Goal: Task Accomplishment & Management: Complete application form

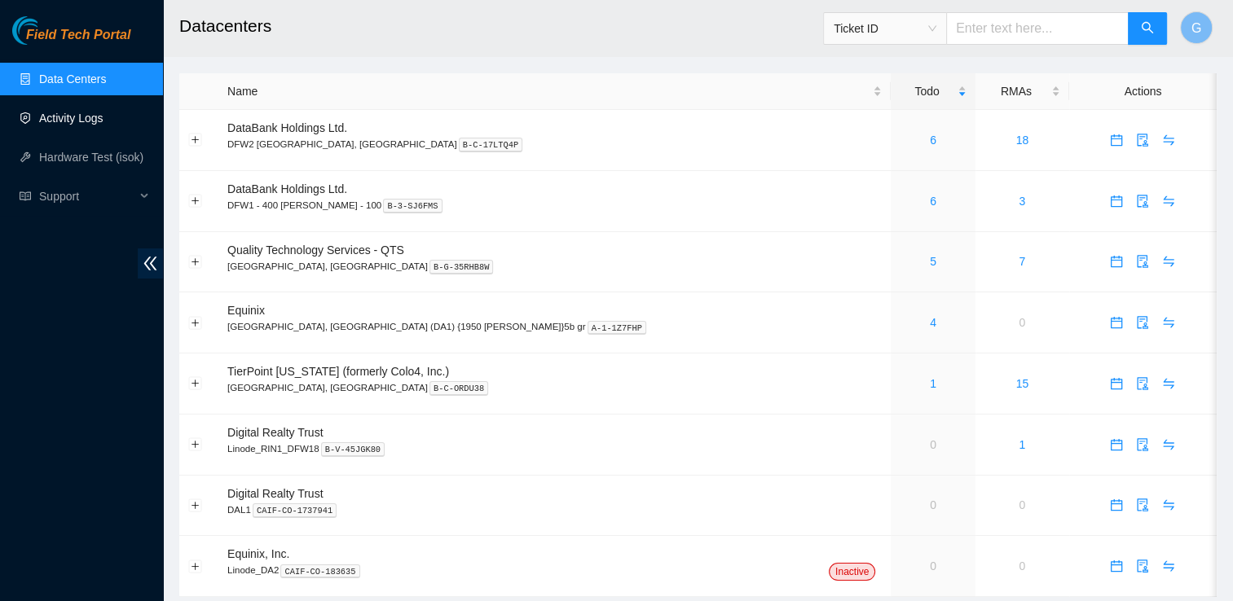
click at [103, 125] on link "Activity Logs" at bounding box center [71, 118] width 64 height 13
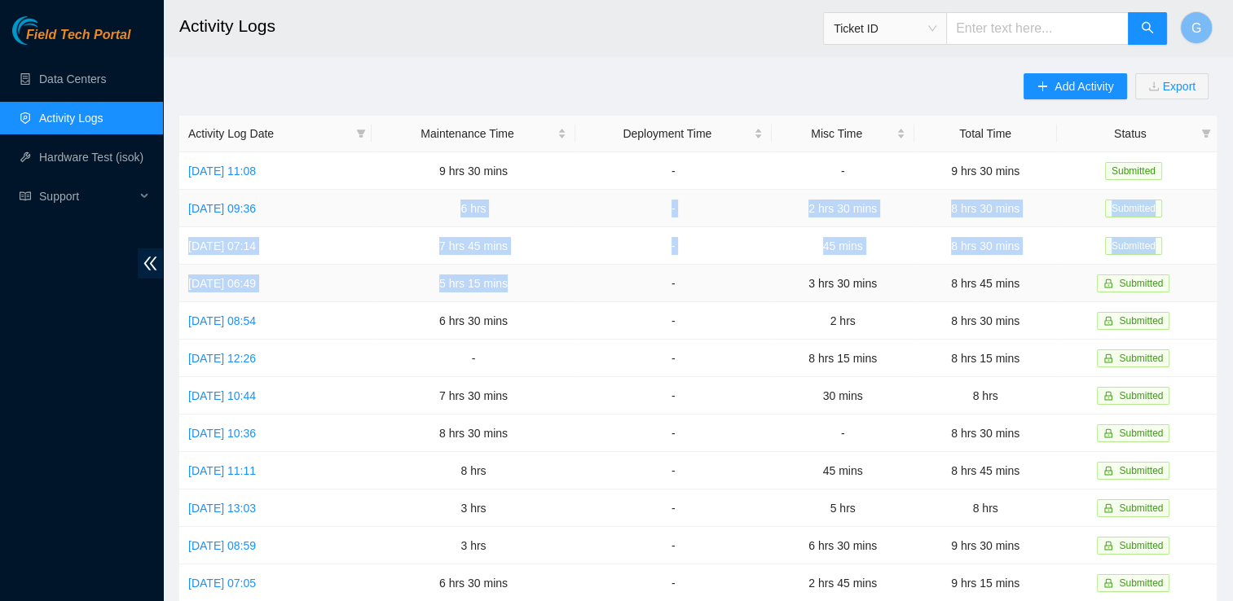
click at [539, 281] on tbody "[DATE] 11:08 9 hrs 30 mins - - 9 hrs 30 mins Submitted [DATE] 09:36 6 hrs - 2 h…" at bounding box center [697, 527] width 1037 height 750
drag, startPoint x: 1070, startPoint y: 80, endPoint x: 1060, endPoint y: 86, distance: 11.8
click at [1060, 86] on span "Add Activity" at bounding box center [1083, 86] width 59 height 18
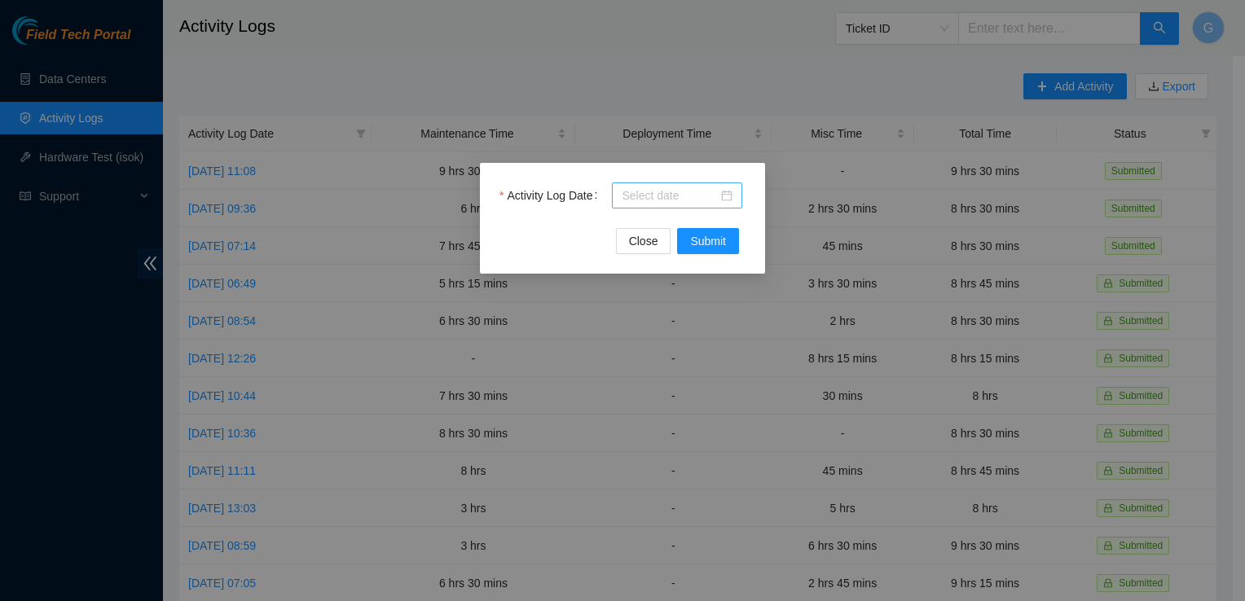
click at [730, 197] on div at bounding box center [677, 196] width 111 height 18
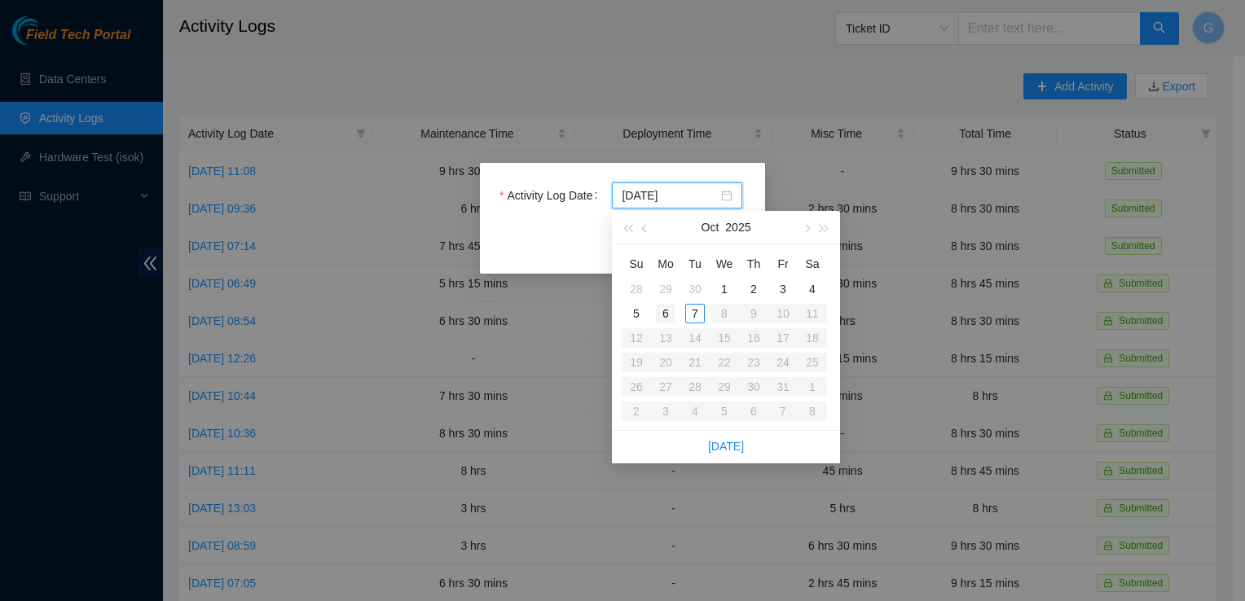
type input "[DATE]"
click at [667, 315] on div "6" at bounding box center [666, 314] width 20 height 20
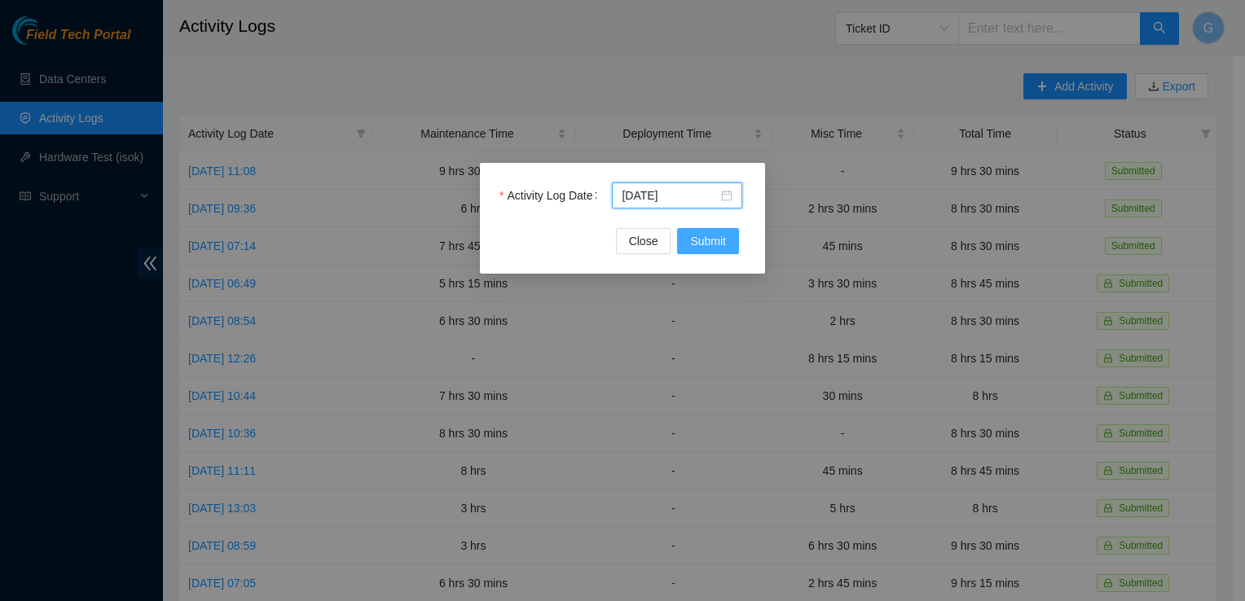
click at [700, 240] on span "Submit" at bounding box center [708, 241] width 36 height 18
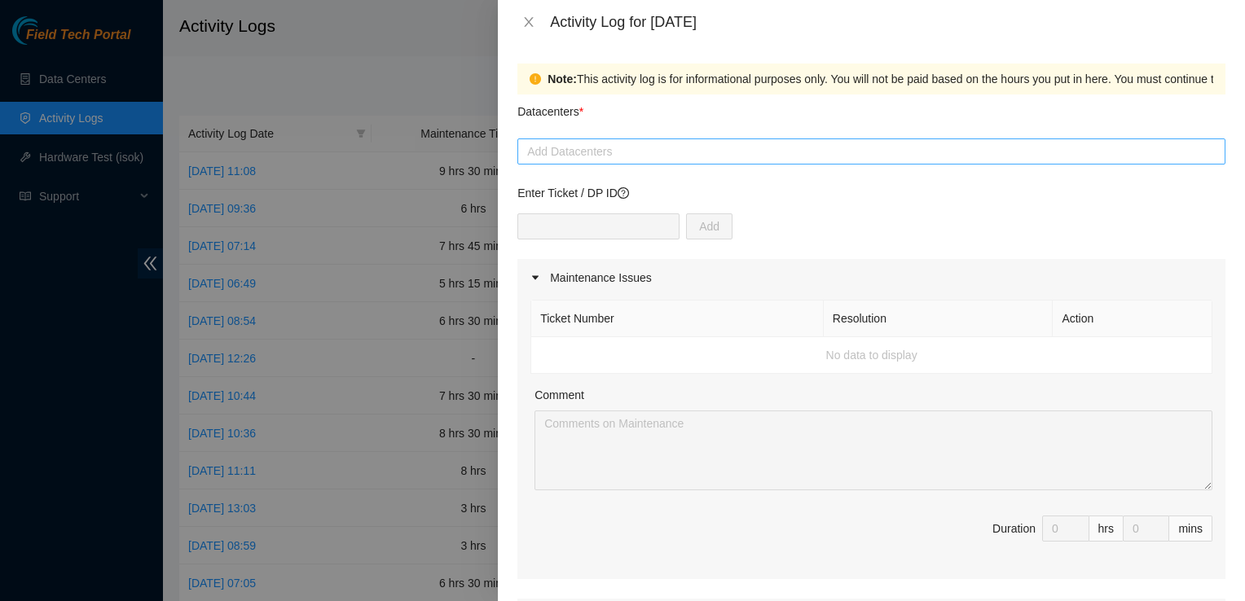
click at [655, 158] on div at bounding box center [871, 152] width 700 height 20
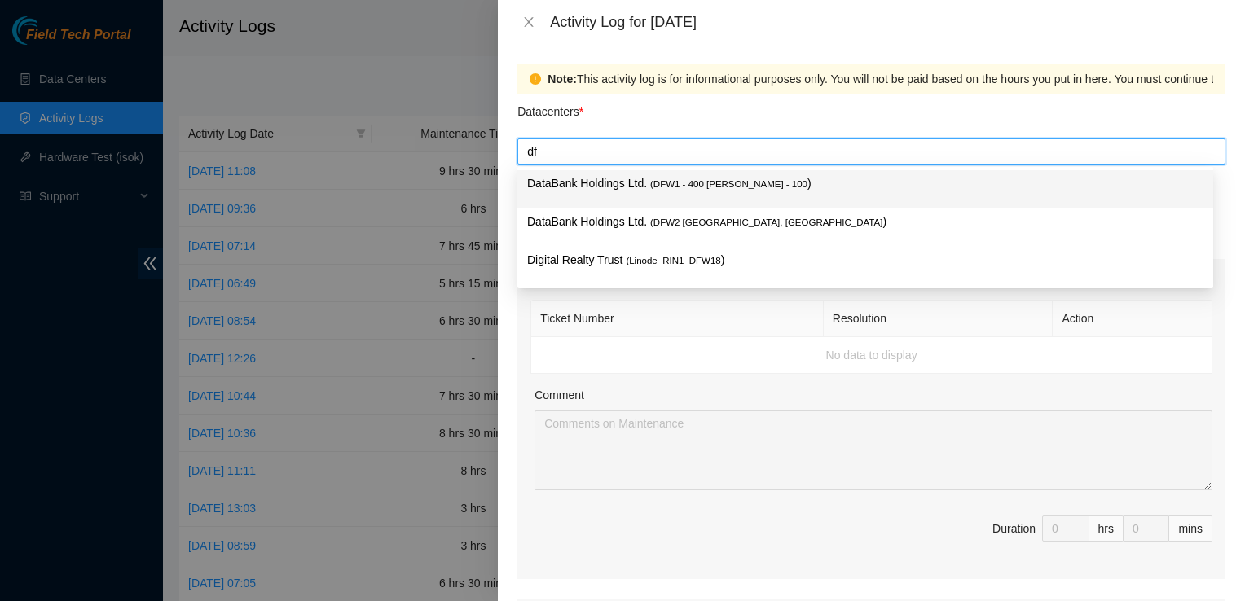
type input "d"
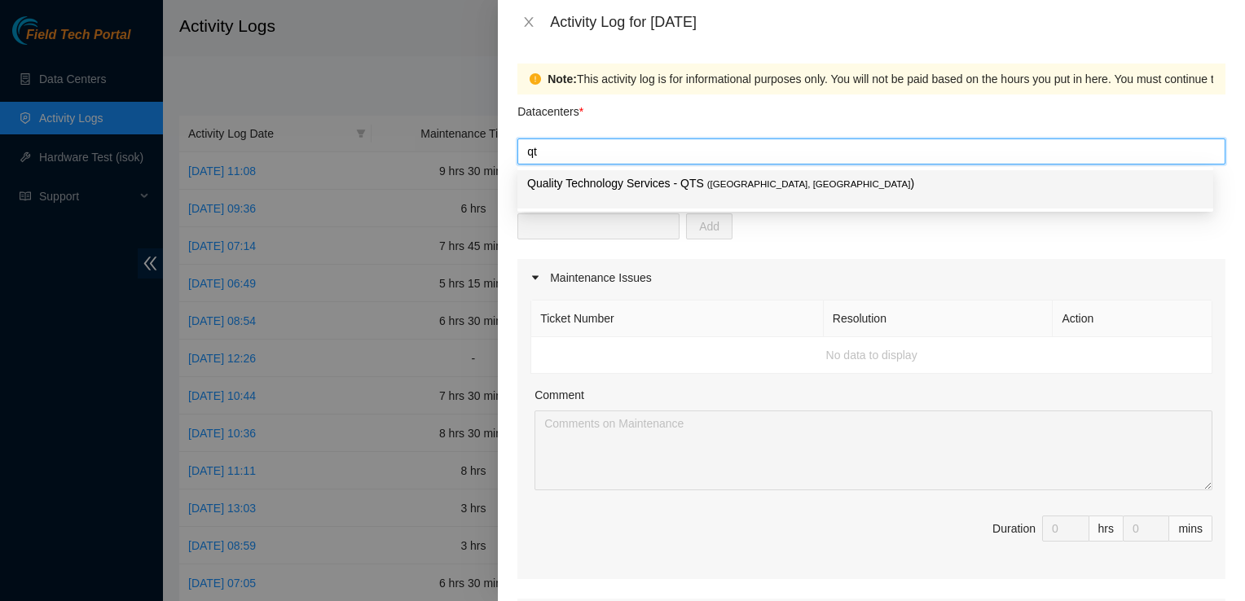
type input "qts"
click at [647, 189] on p "Quality Technology Services - QTS ( [GEOGRAPHIC_DATA], [GEOGRAPHIC_DATA] )" at bounding box center [865, 183] width 676 height 19
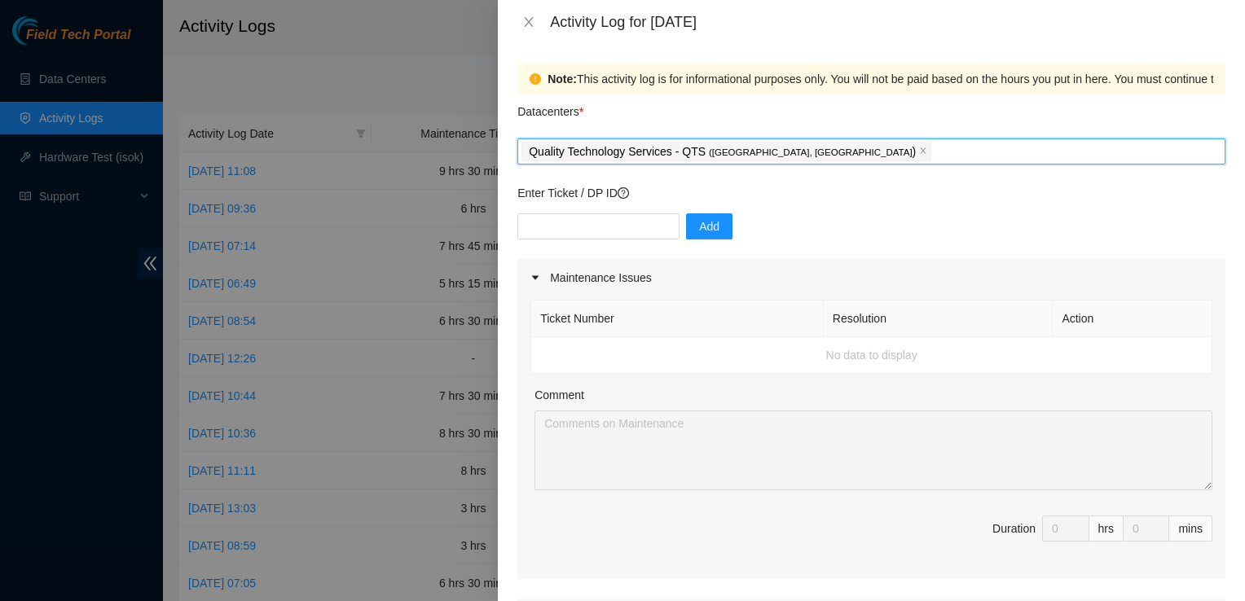
click at [808, 146] on div "Quality Technology Services - QTS ( [GEOGRAPHIC_DATA], [GEOGRAPHIC_DATA] )" at bounding box center [871, 151] width 700 height 23
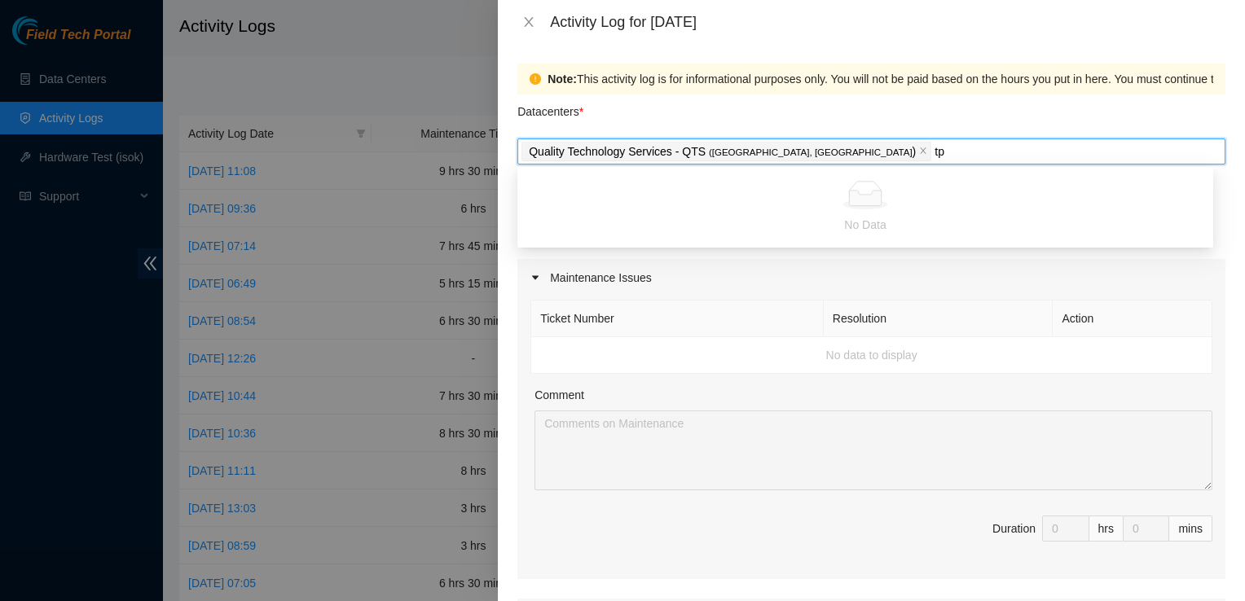
type input "t"
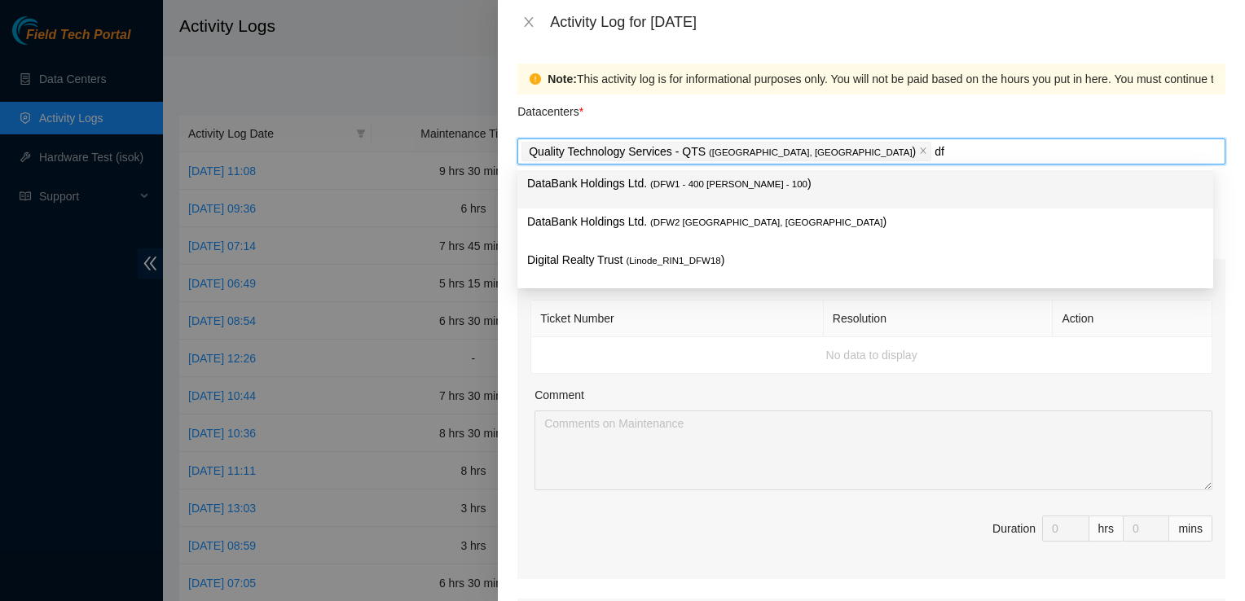
type input "d"
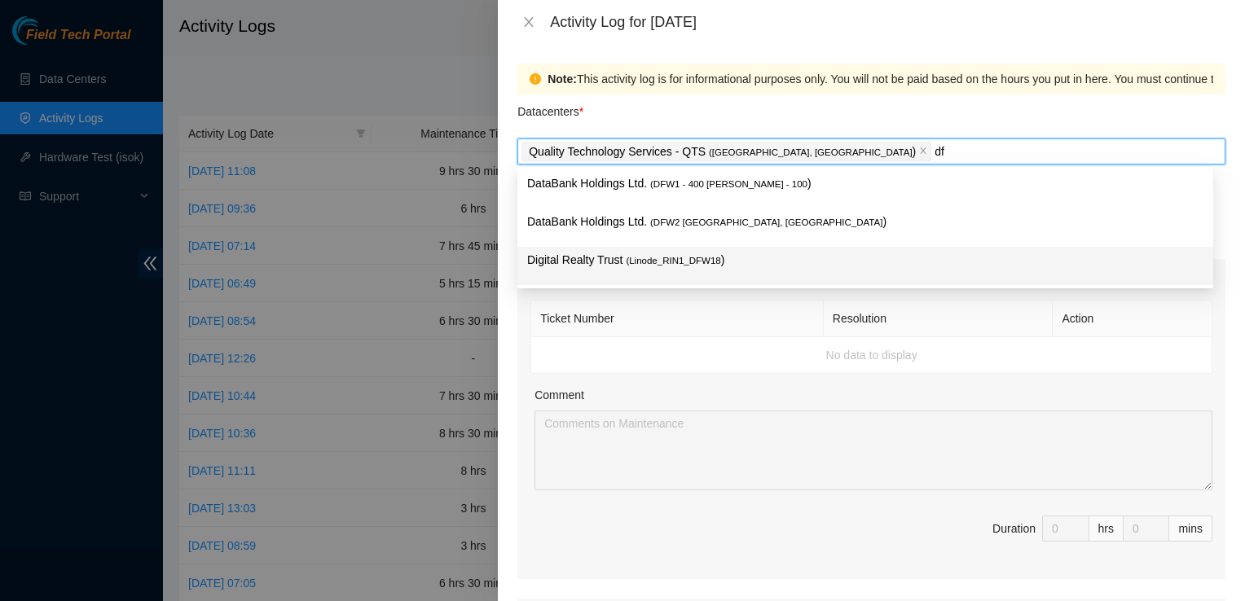
type input "d"
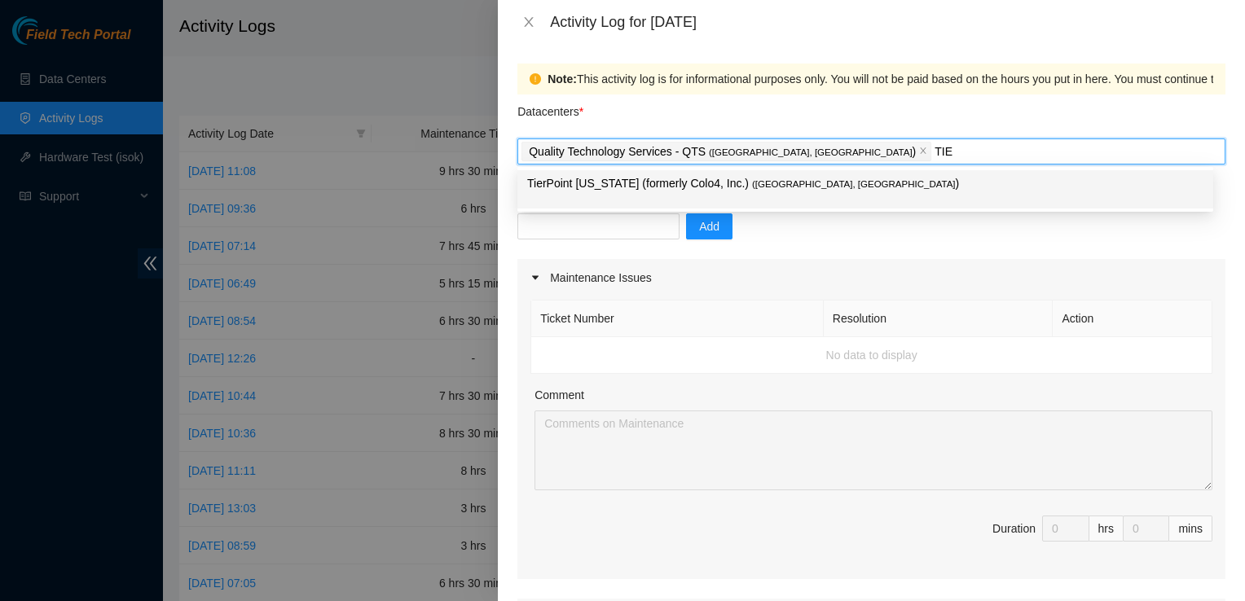
type input "TIER"
click at [711, 187] on p "TierPoint [US_STATE] (formerly Colo4, Inc.) ( [GEOGRAPHIC_DATA], [GEOGRAPHIC_DA…" at bounding box center [865, 183] width 676 height 19
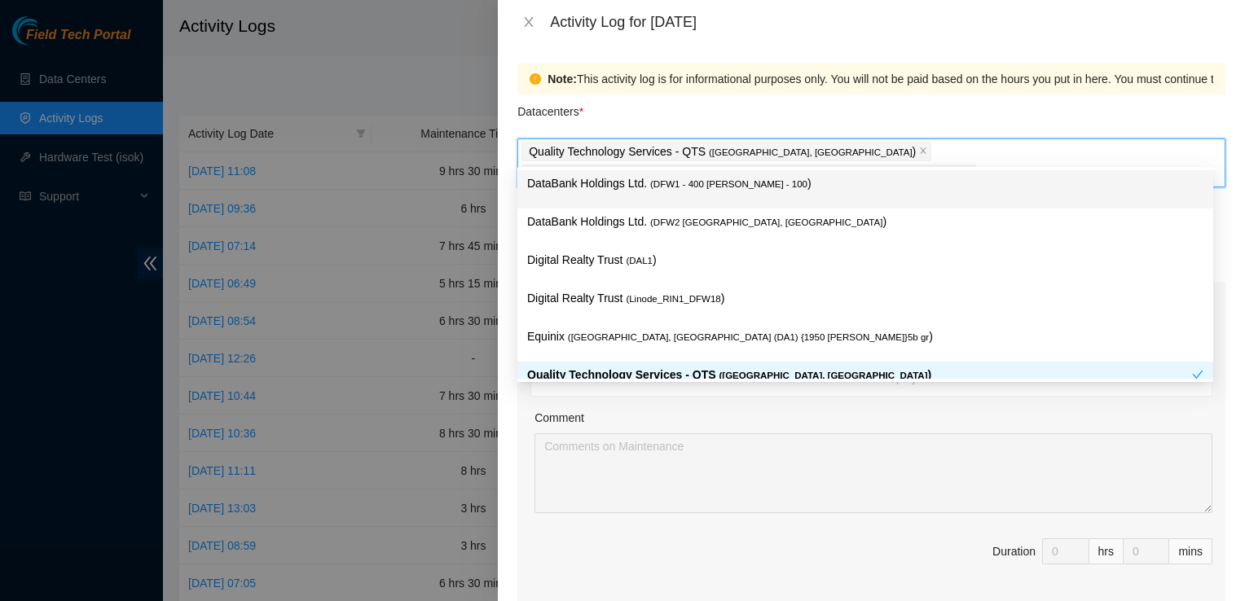
click at [970, 106] on div "Datacenters *" at bounding box center [871, 117] width 708 height 44
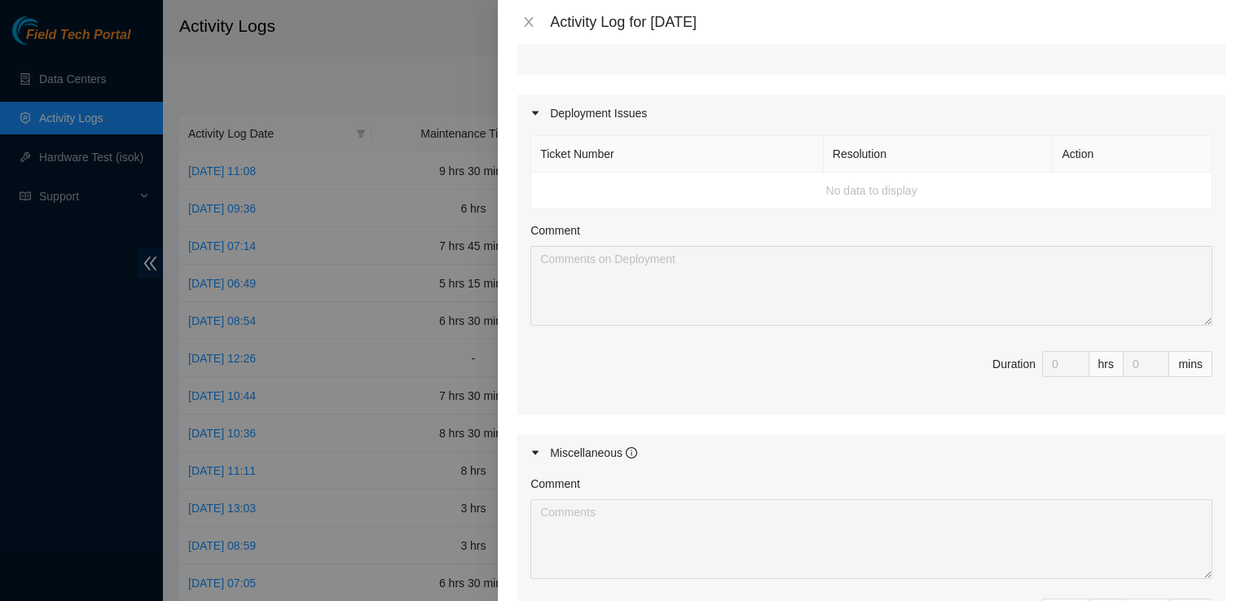
scroll to position [526, 0]
click at [661, 174] on td "No data to display" at bounding box center [871, 192] width 681 height 37
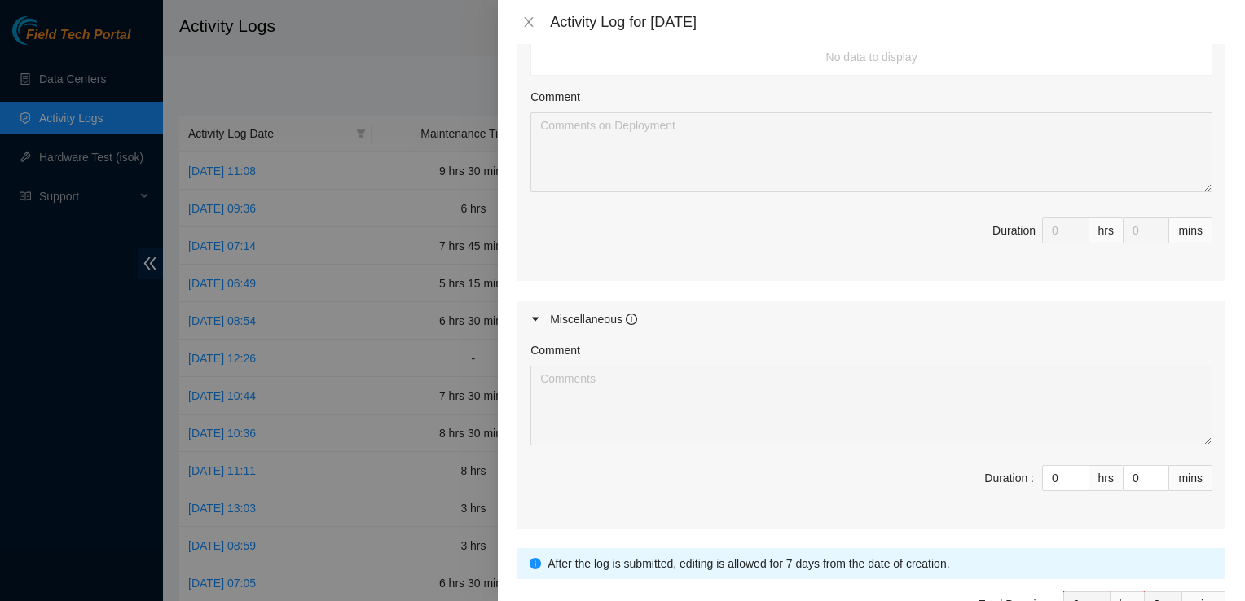
scroll to position [739, 0]
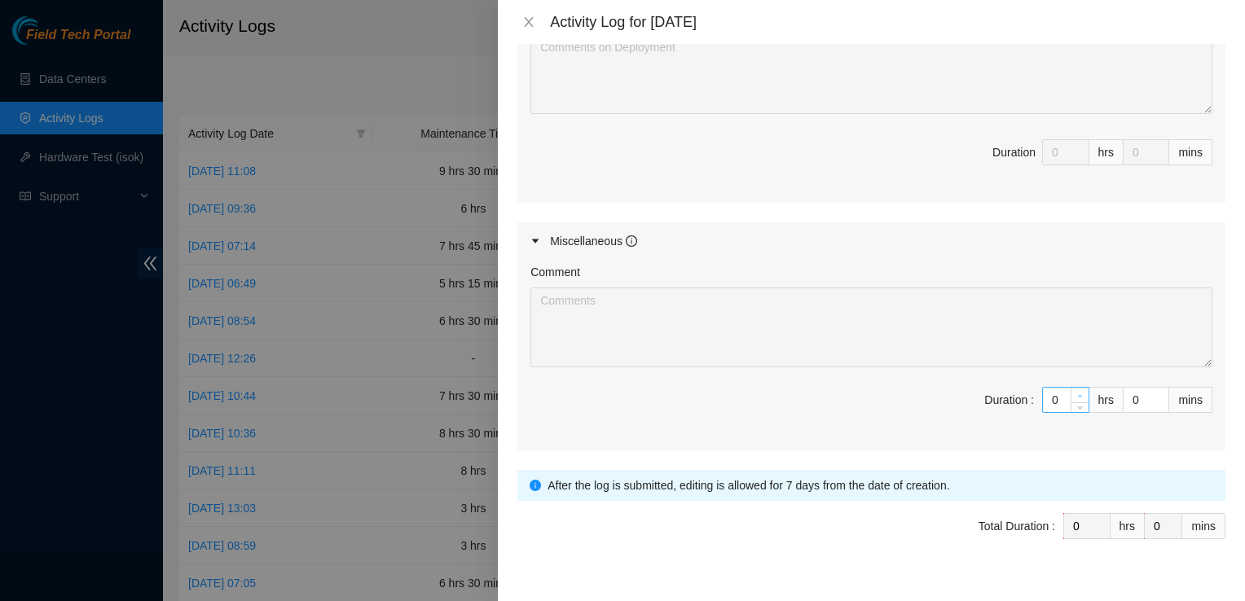
type input "1"
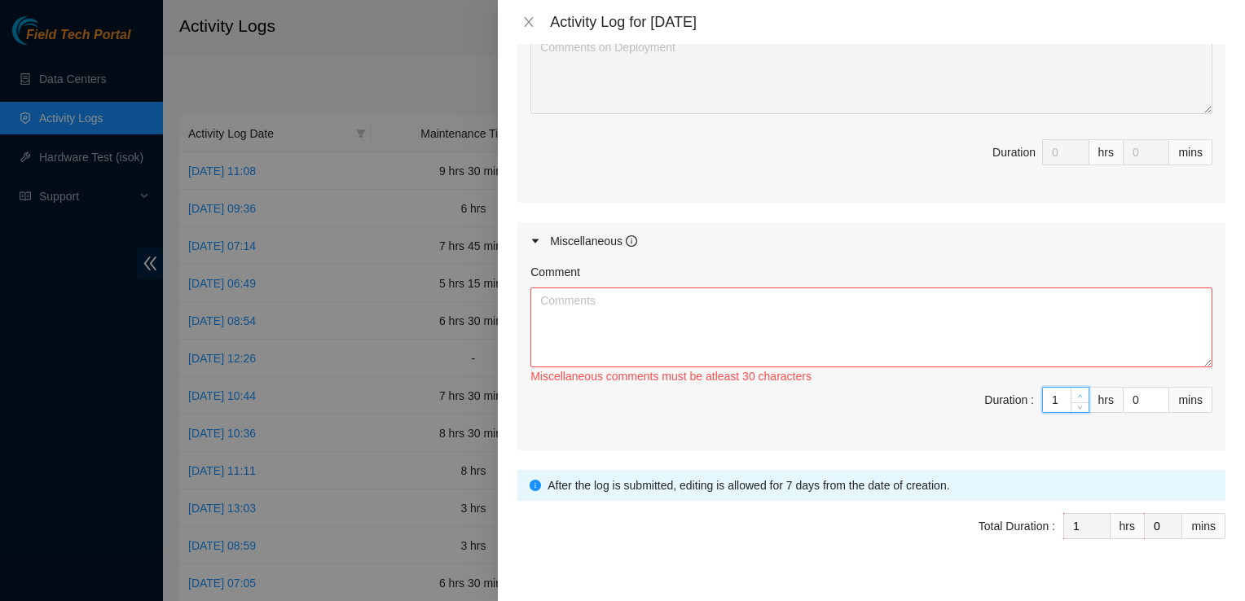
type input "2"
type input "3"
type input "4"
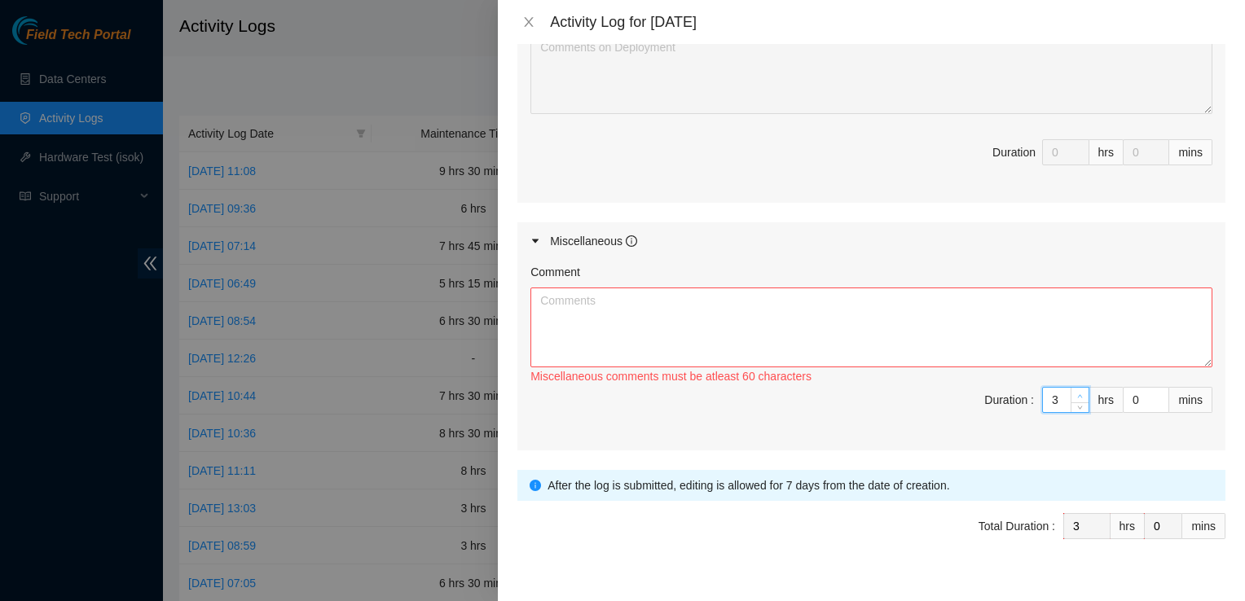
type input "4"
type input "5"
type input "6"
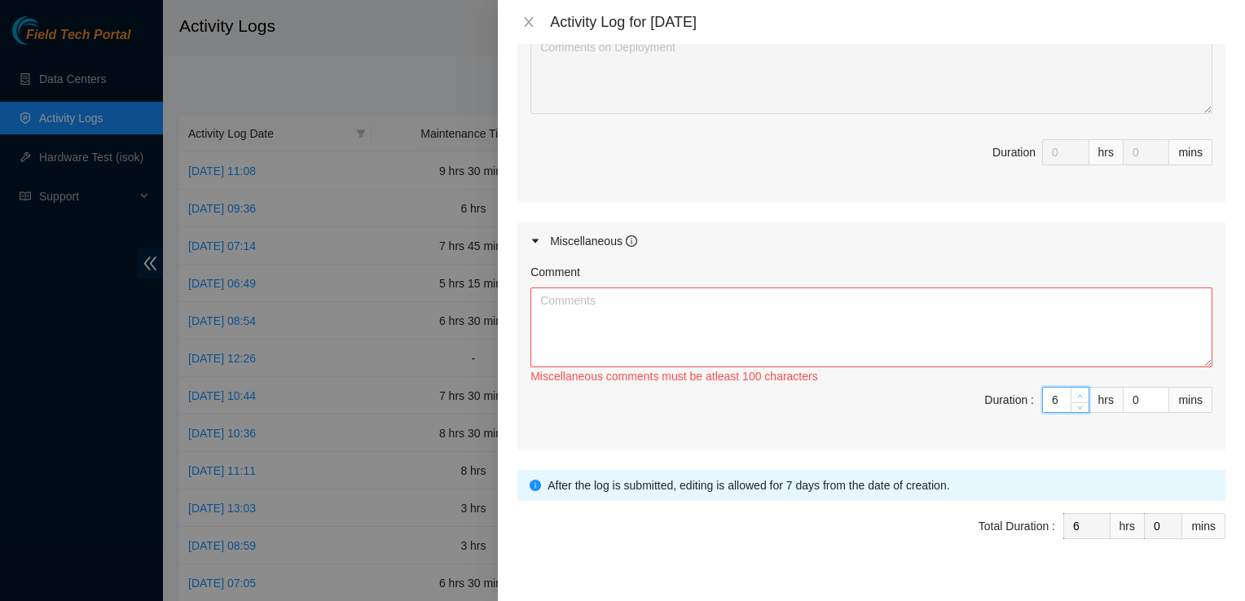
type input "7"
type input "8"
type input "9"
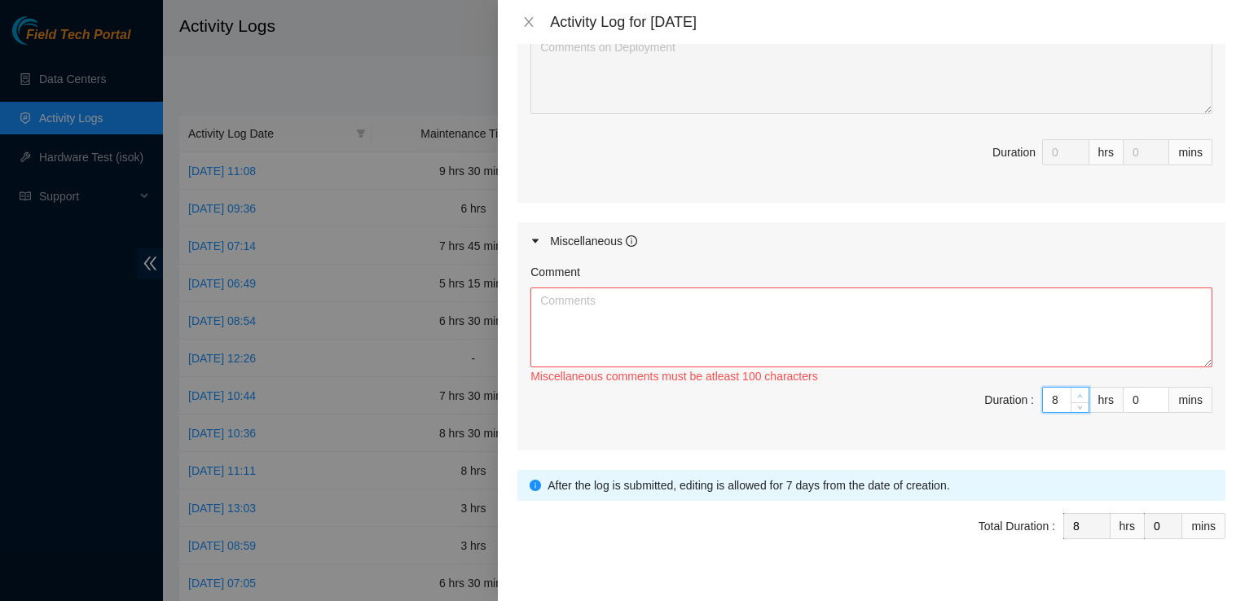
type input "9"
type input "10"
type input "11"
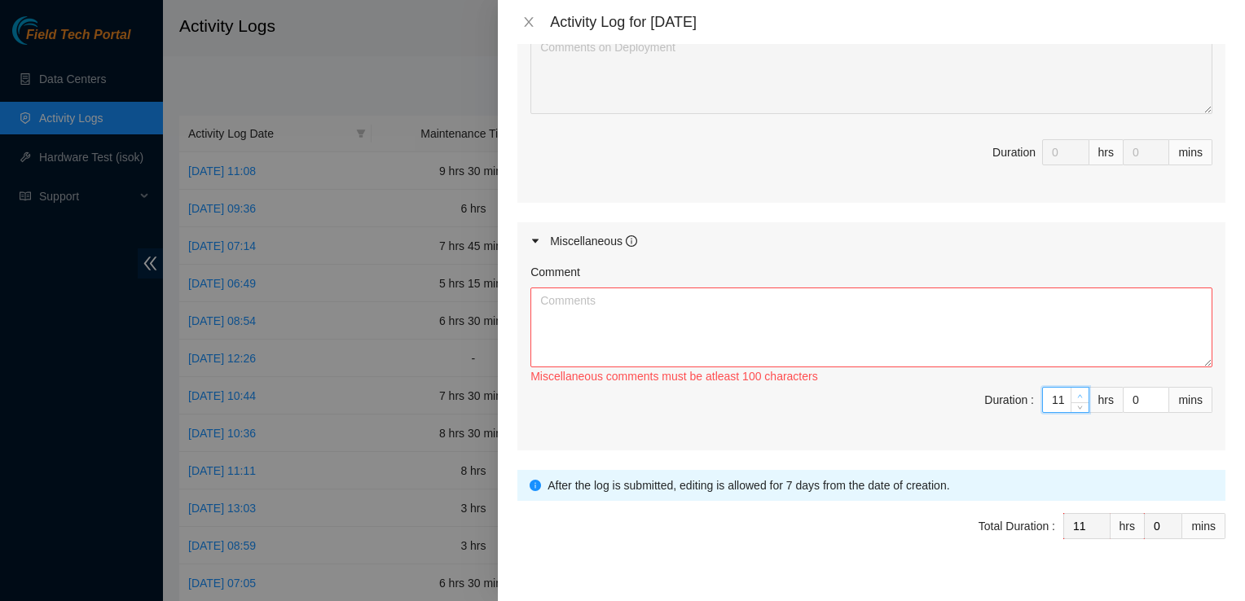
type input "12"
click at [1076, 388] on span "Increase Value" at bounding box center [1080, 395] width 18 height 15
type input "13"
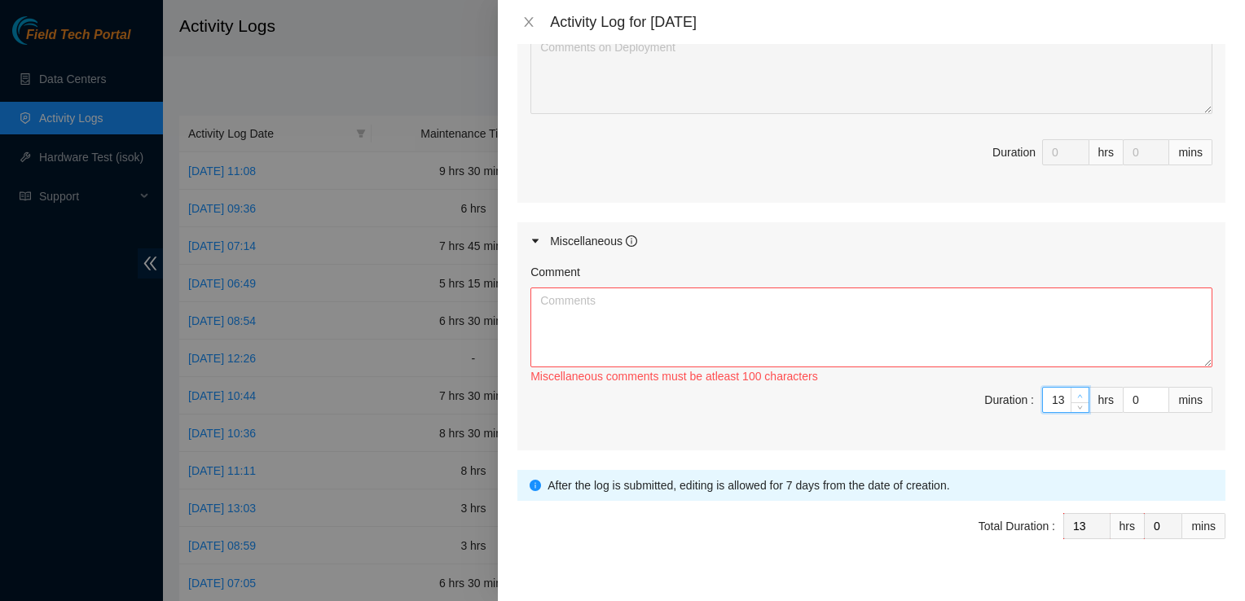
click at [1076, 388] on span "Increase Value" at bounding box center [1080, 395] width 18 height 15
type input "14"
click at [1076, 388] on span "Increase Value" at bounding box center [1080, 395] width 18 height 15
type input "15"
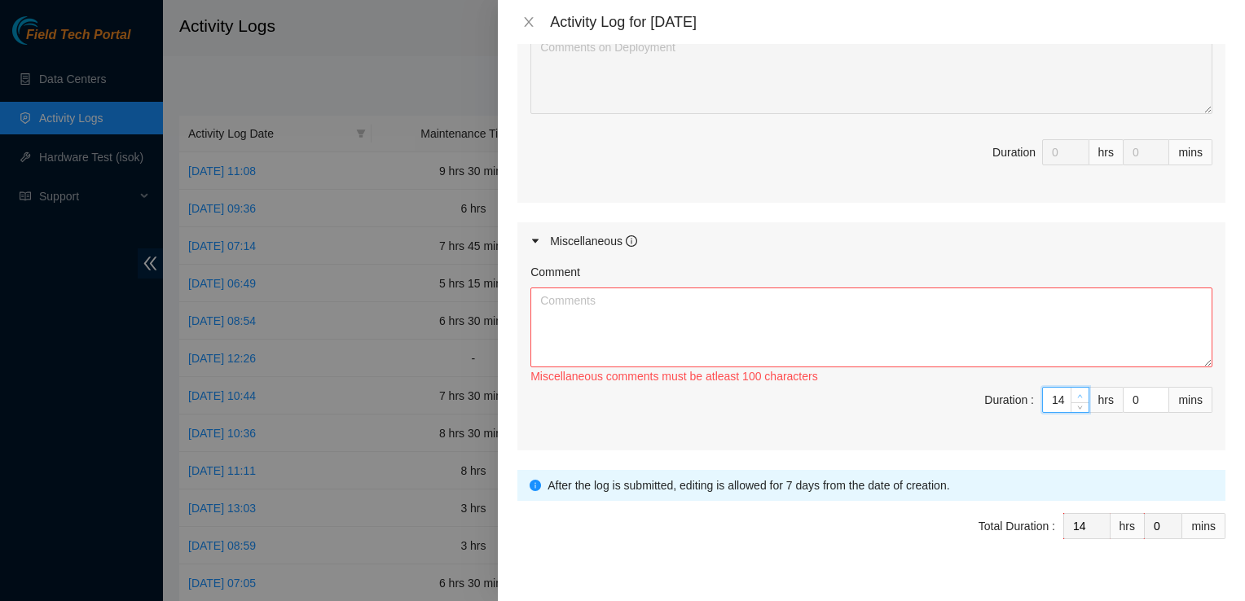
type input "15"
click at [1076, 388] on span "Increase Value" at bounding box center [1080, 395] width 18 height 15
type input "16"
click at [1076, 388] on span "Increase Value" at bounding box center [1080, 395] width 18 height 15
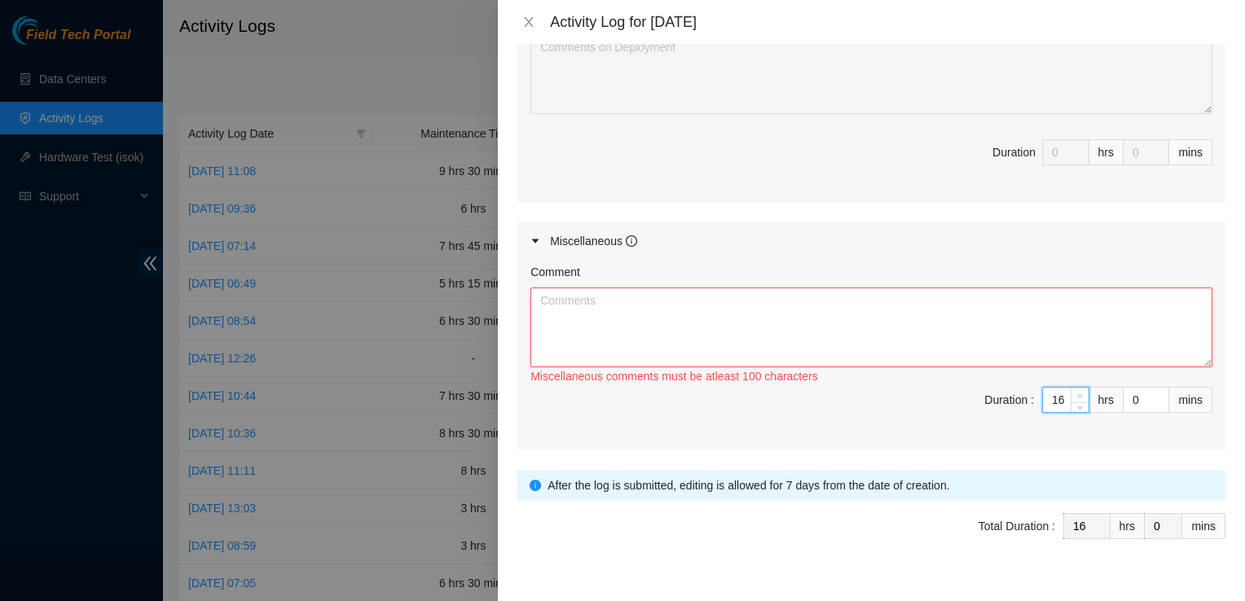
type input "17"
click at [1076, 388] on span "Increase Value" at bounding box center [1080, 395] width 18 height 15
type input "18"
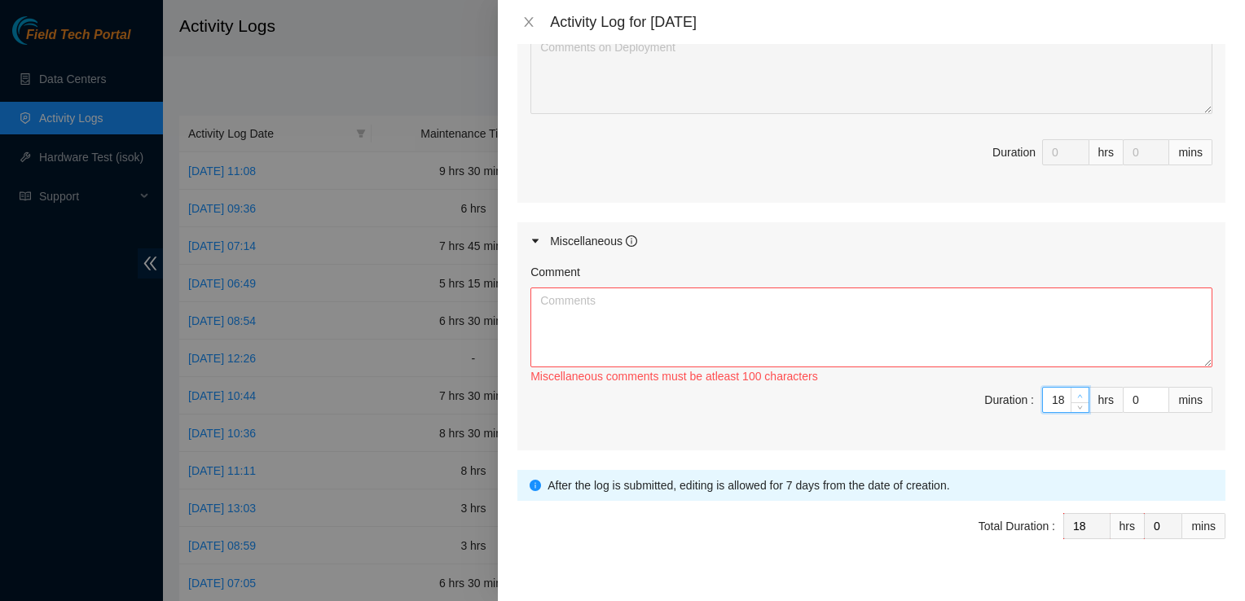
click at [1076, 388] on span "Increase Value" at bounding box center [1080, 395] width 18 height 15
type input "19"
click at [1076, 388] on span "Increase Value" at bounding box center [1080, 395] width 18 height 15
type input "18"
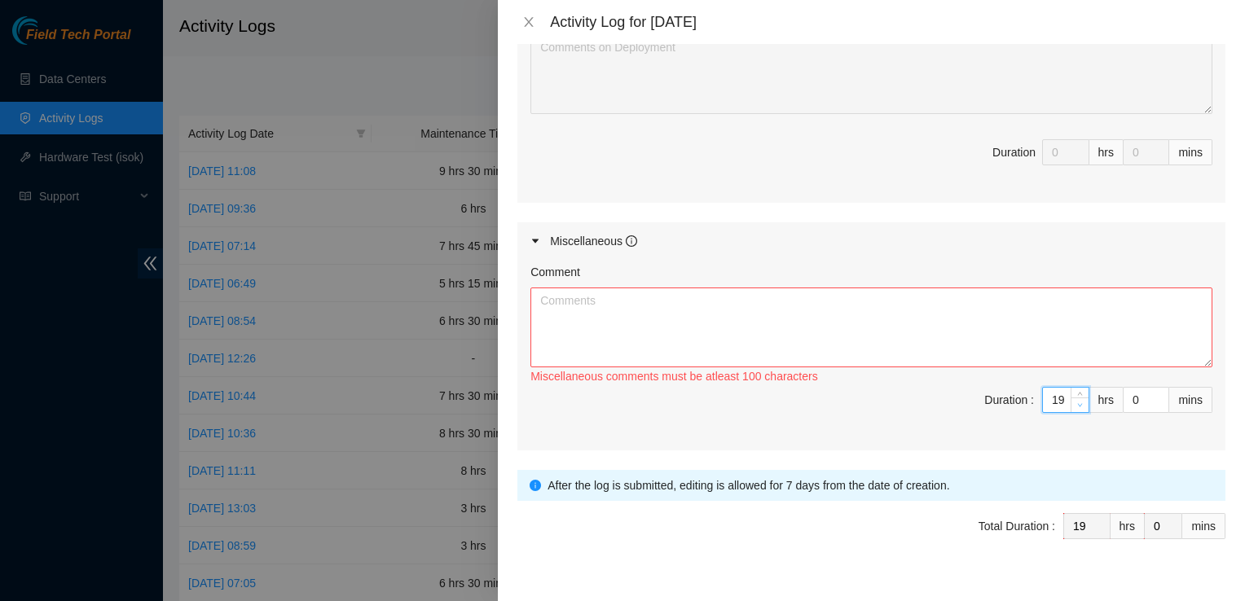
type input "18"
click at [1077, 403] on icon "down" at bounding box center [1080, 406] width 6 height 6
type input "17"
type input "16"
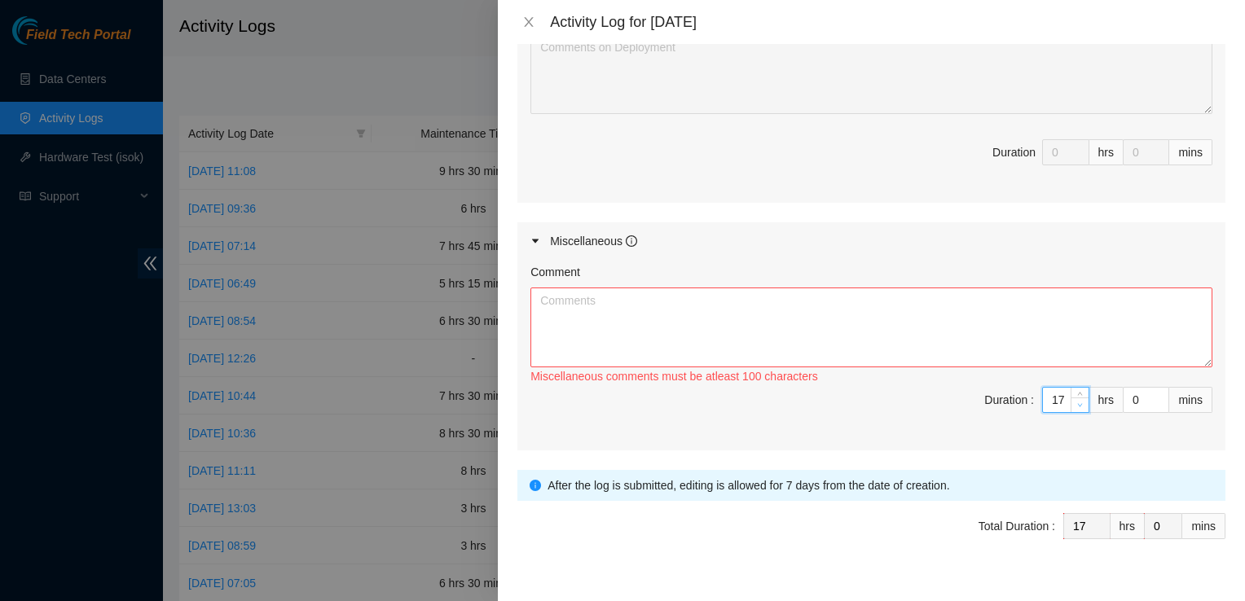
type input "16"
type input "15"
type input "14"
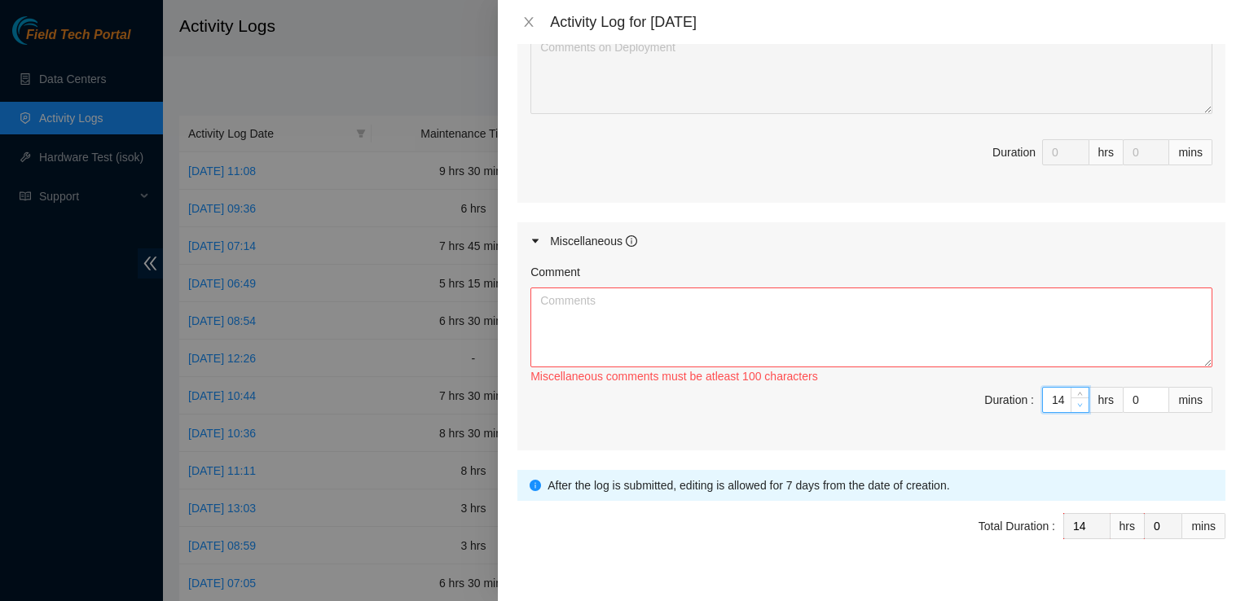
type input "13"
type input "12"
type input "11"
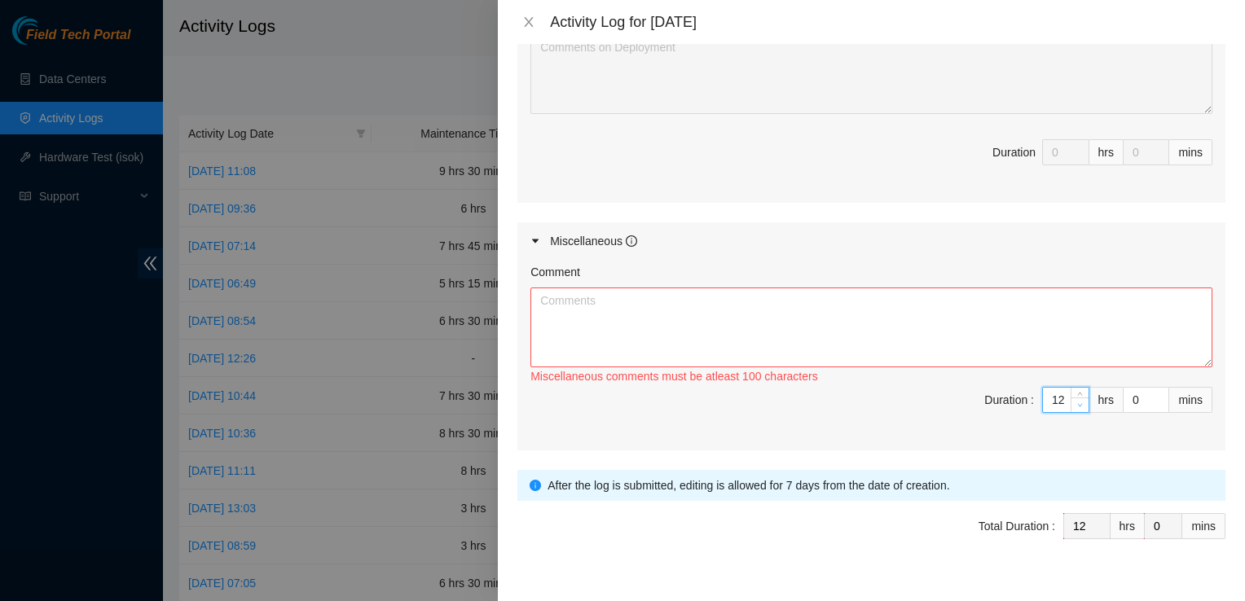
type input "11"
type input "10"
type input "9"
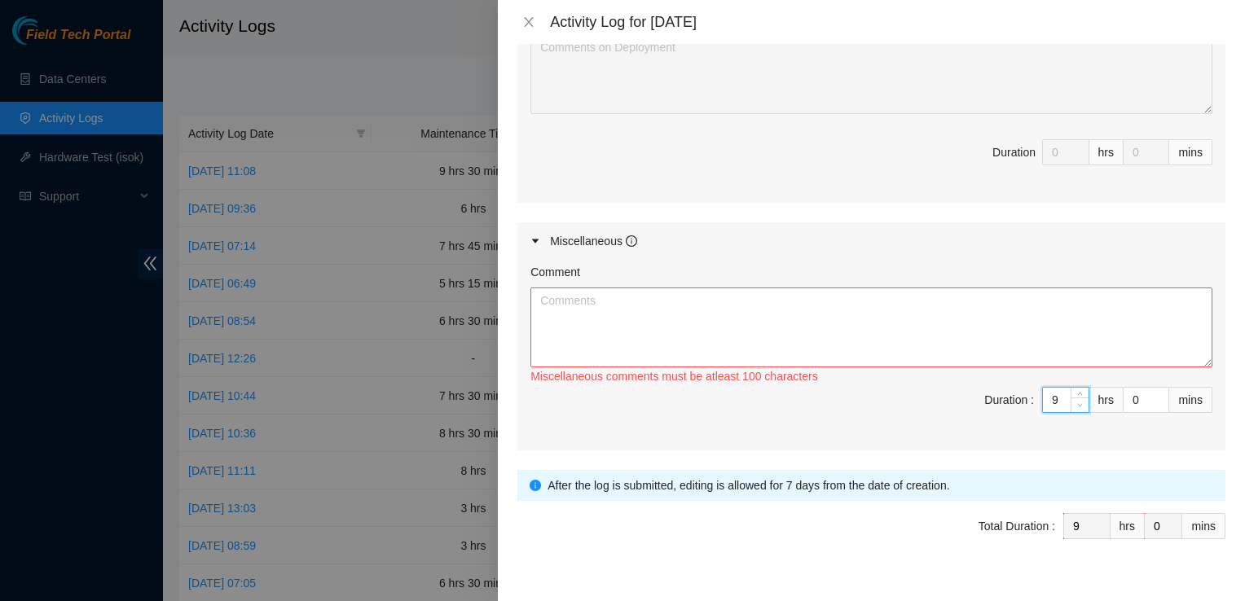
type input "8"
click at [1077, 403] on icon "down" at bounding box center [1080, 406] width 6 height 6
type input "7"
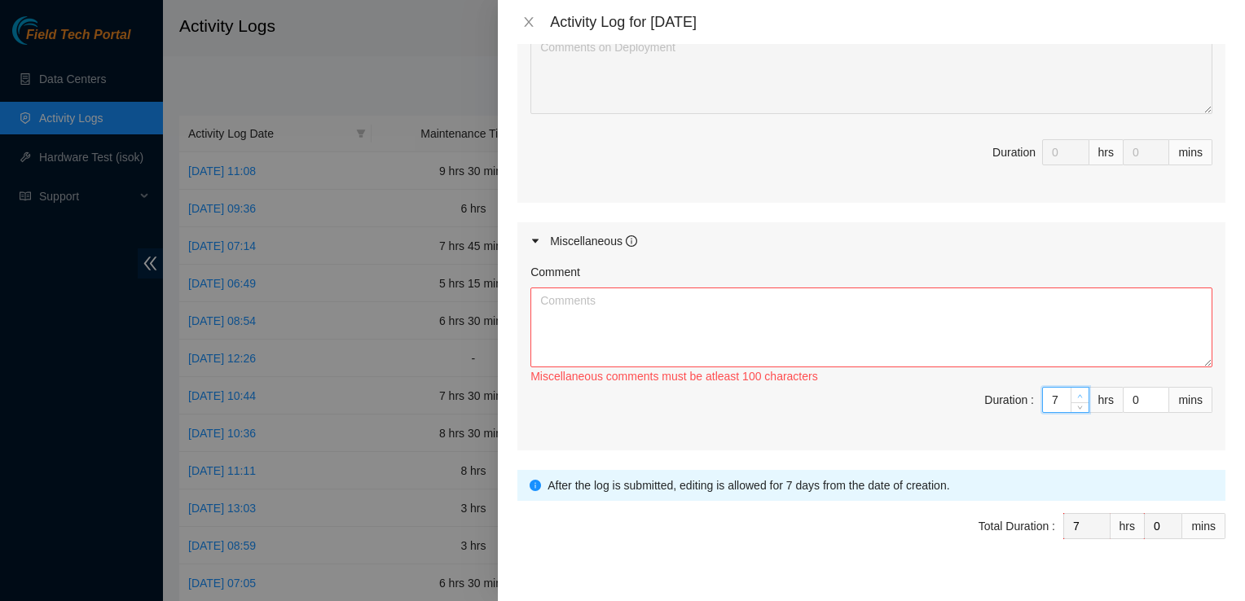
type input "8"
click at [1076, 391] on span "up" at bounding box center [1081, 396] width 10 height 10
click at [1155, 398] on span "Decrease Value" at bounding box center [1159, 405] width 18 height 15
type input "1"
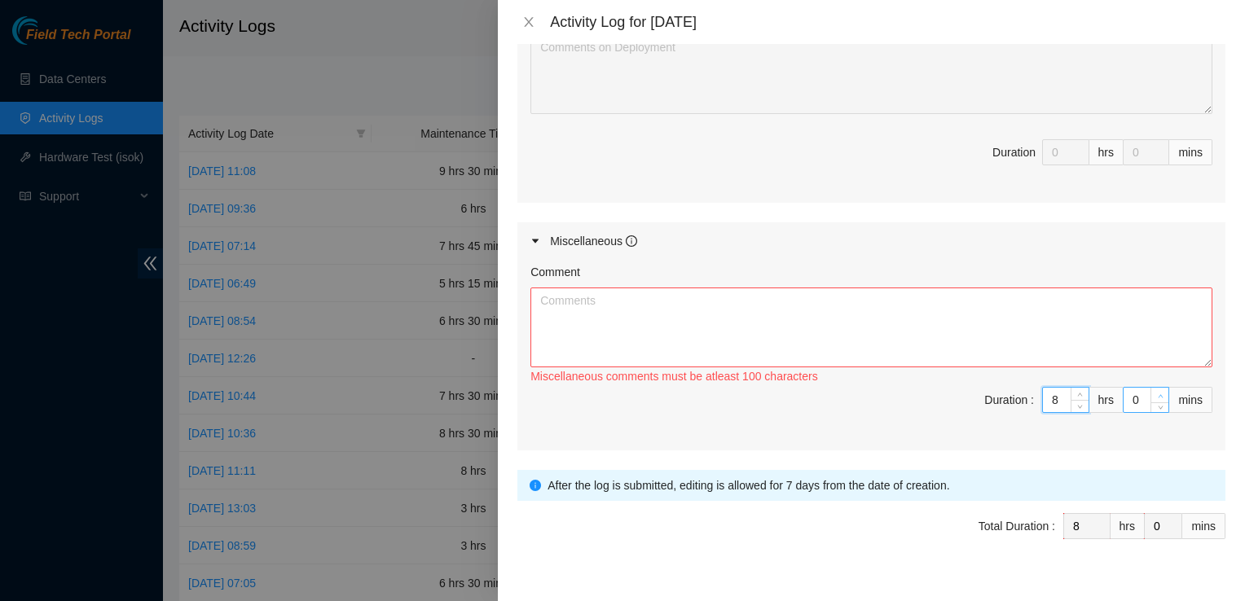
type input "1"
type input "2"
type input "3"
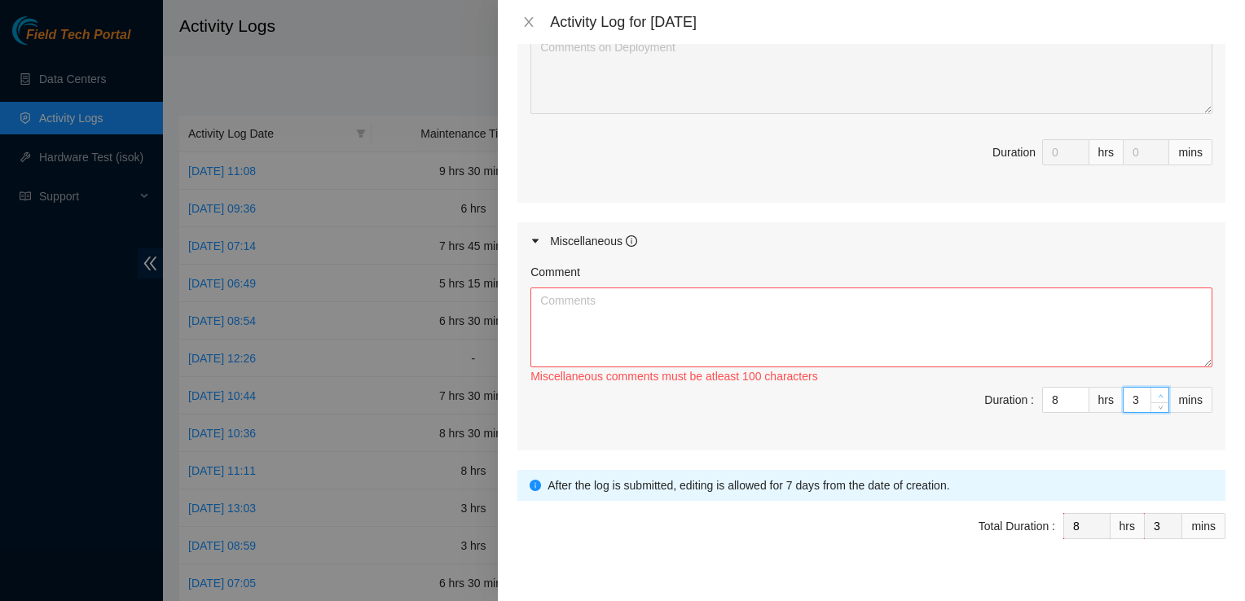
click at [1150, 388] on span "Increase Value" at bounding box center [1159, 395] width 18 height 15
type input "4"
type input "5"
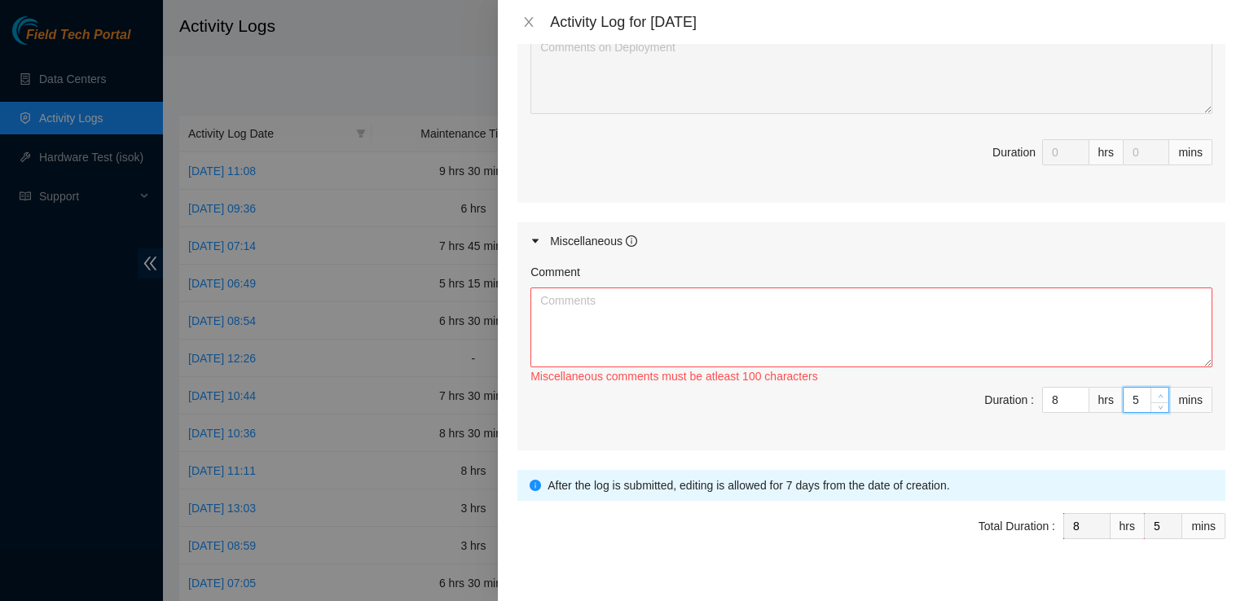
click at [1150, 388] on span "Increase Value" at bounding box center [1159, 395] width 18 height 15
type input "6"
click at [1150, 388] on span "Increase Value" at bounding box center [1159, 395] width 18 height 15
type input "7"
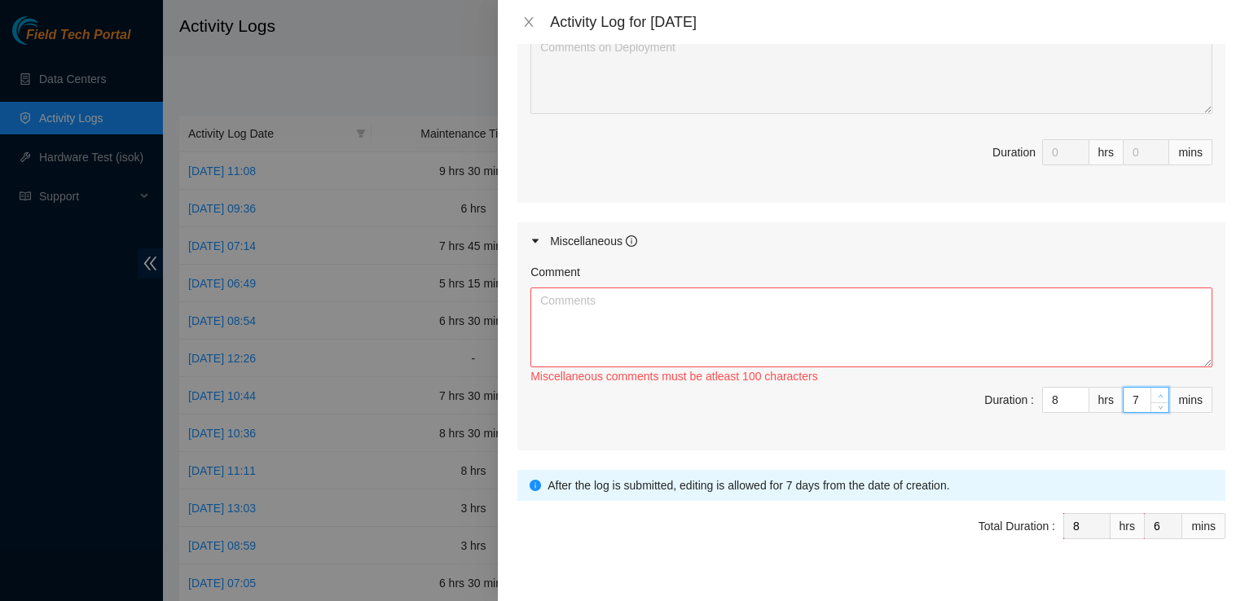
type input "7"
click at [1150, 388] on span "Increase Value" at bounding box center [1159, 395] width 18 height 15
type input "8"
click at [1150, 388] on span "Increase Value" at bounding box center [1159, 395] width 18 height 15
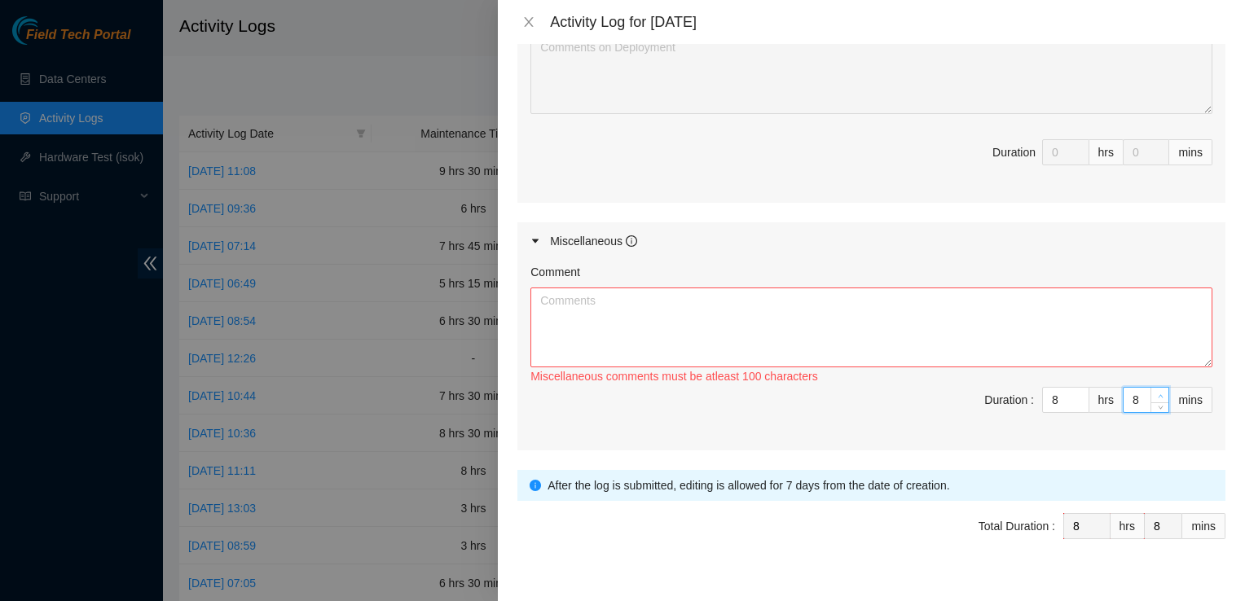
type input "9"
click at [1150, 388] on span "Increase Value" at bounding box center [1159, 395] width 18 height 15
type input "10"
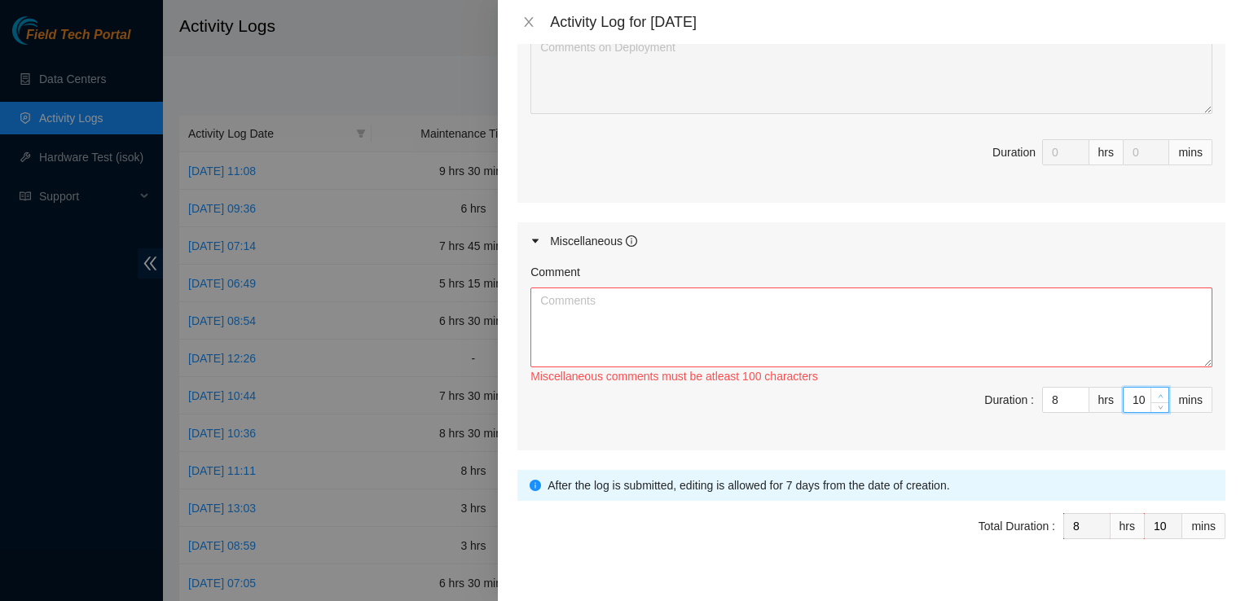
click at [1150, 388] on span "Increase Value" at bounding box center [1159, 395] width 18 height 15
type input "11"
click at [1150, 388] on span "Increase Value" at bounding box center [1159, 395] width 18 height 15
type input "12"
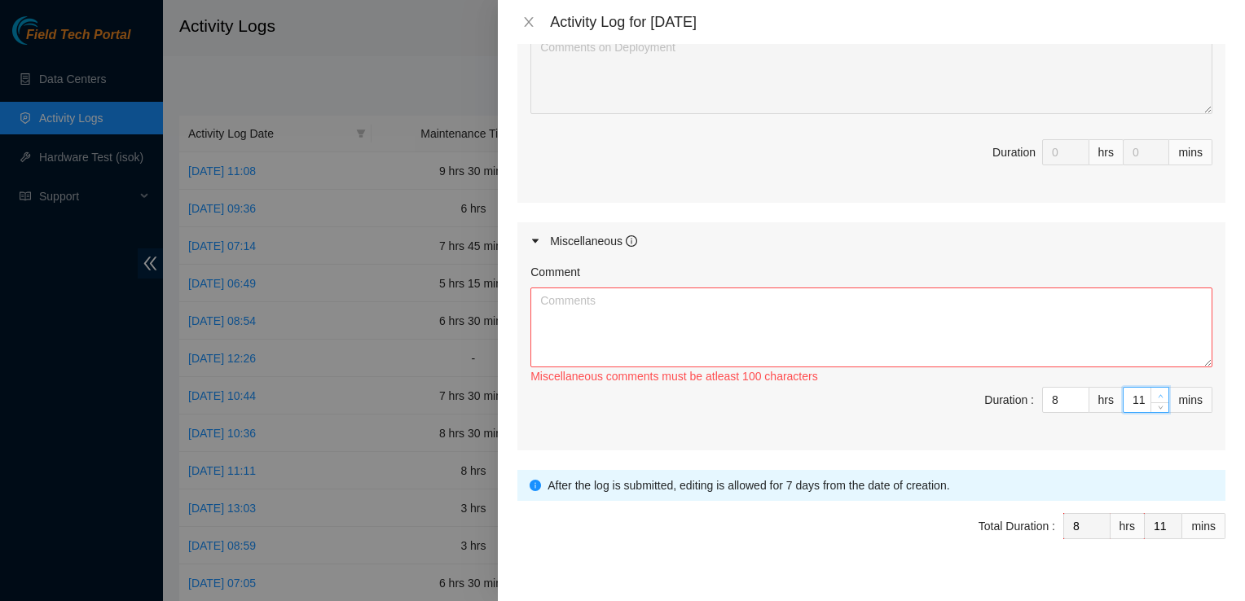
type input "12"
click at [1150, 388] on span "Increase Value" at bounding box center [1159, 395] width 18 height 15
type input "13"
click at [1150, 388] on span "Increase Value" at bounding box center [1159, 395] width 18 height 15
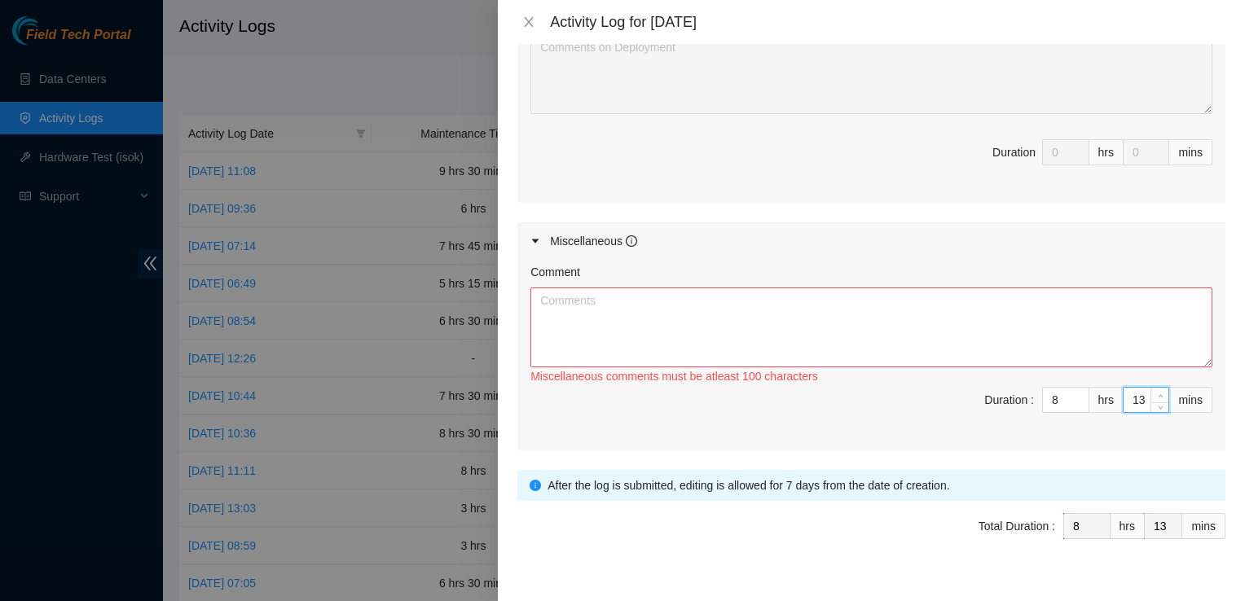
type input "14"
click at [1150, 388] on span "Increase Value" at bounding box center [1159, 395] width 18 height 15
type input "15"
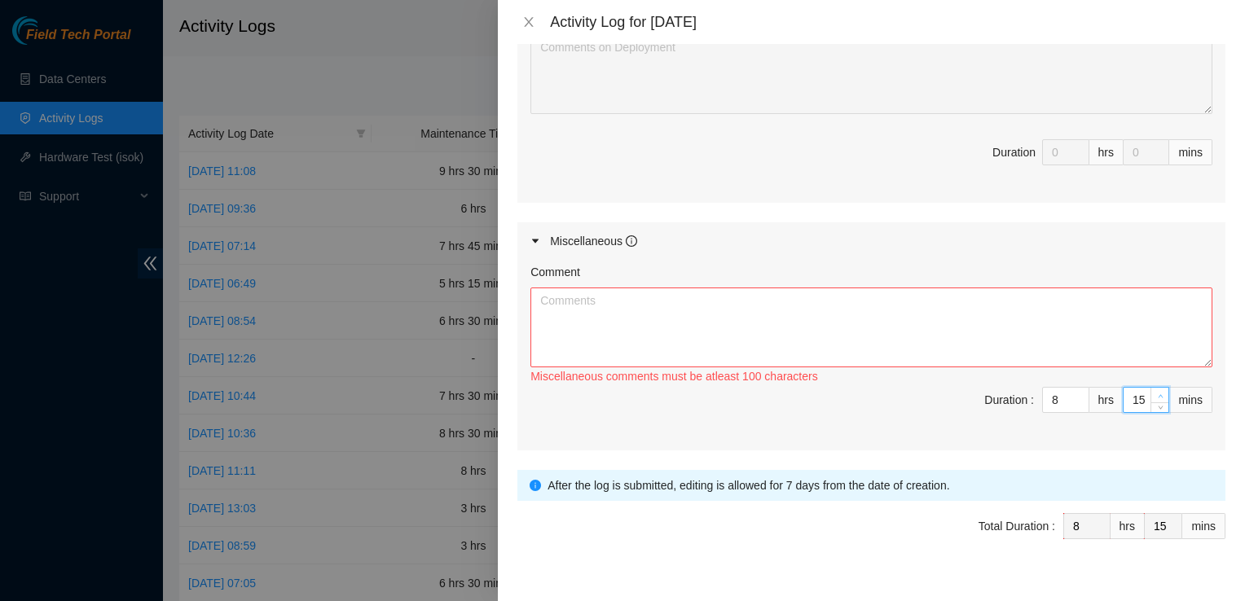
click at [1150, 388] on span "Increase Value" at bounding box center [1159, 395] width 18 height 15
type input "16"
click at [1150, 388] on span "Increase Value" at bounding box center [1159, 395] width 18 height 15
type input "17"
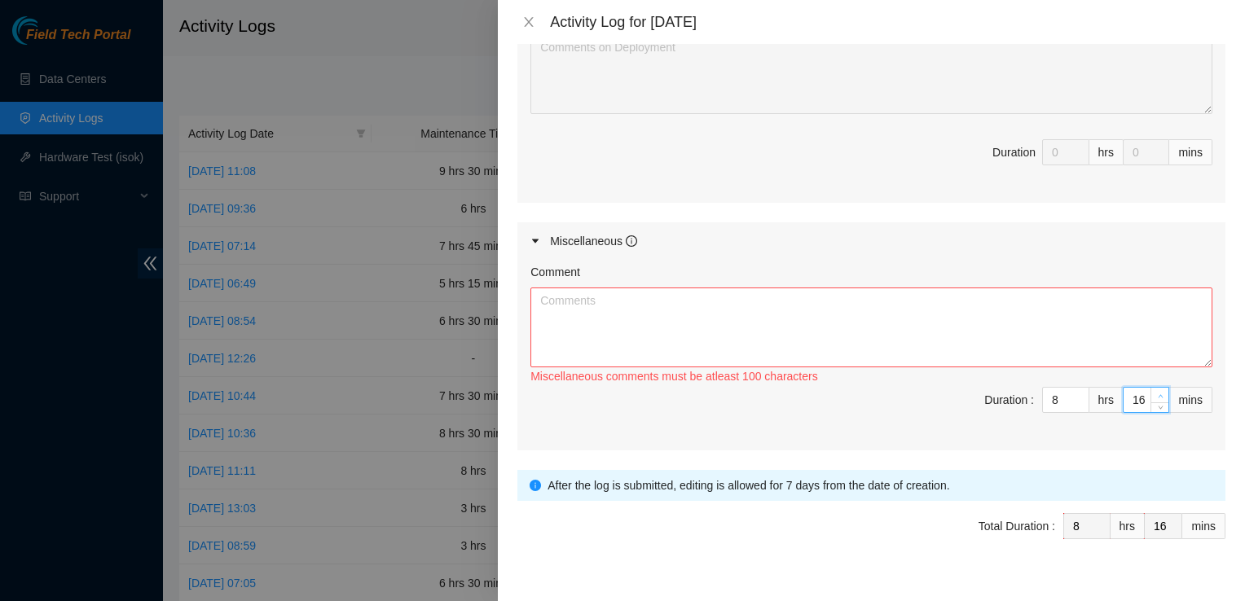
type input "17"
click at [1150, 388] on span "Increase Value" at bounding box center [1159, 395] width 18 height 15
type input "18"
click at [1150, 388] on span "Increase Value" at bounding box center [1159, 395] width 18 height 15
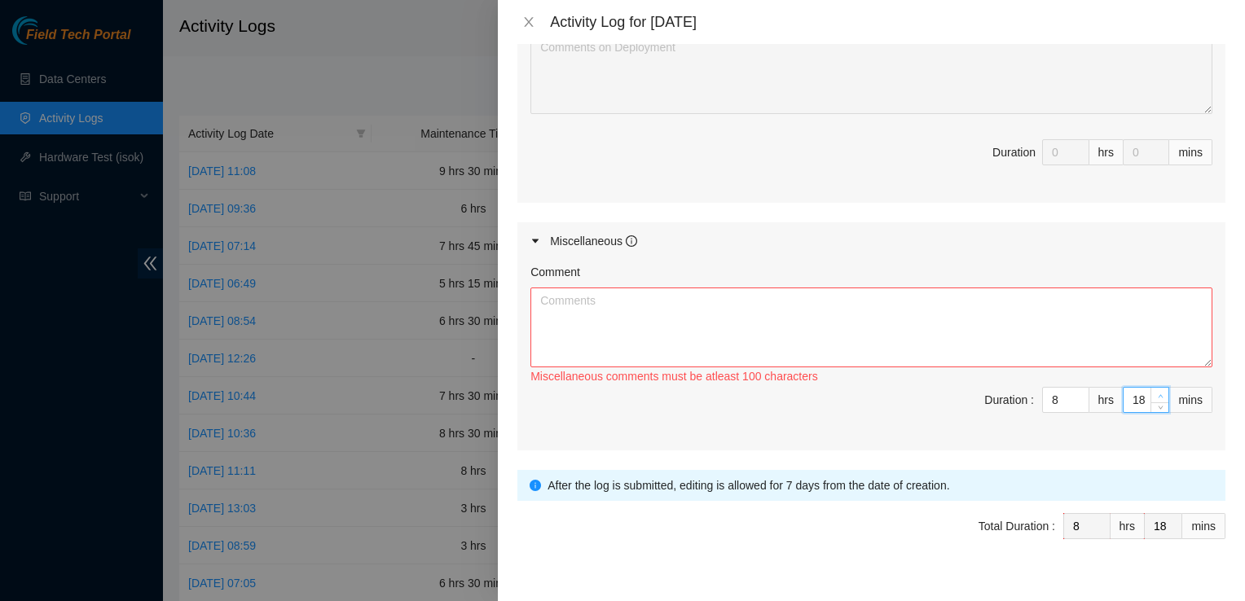
type input "19"
click at [1150, 388] on span "Increase Value" at bounding box center [1159, 395] width 18 height 15
type input "20"
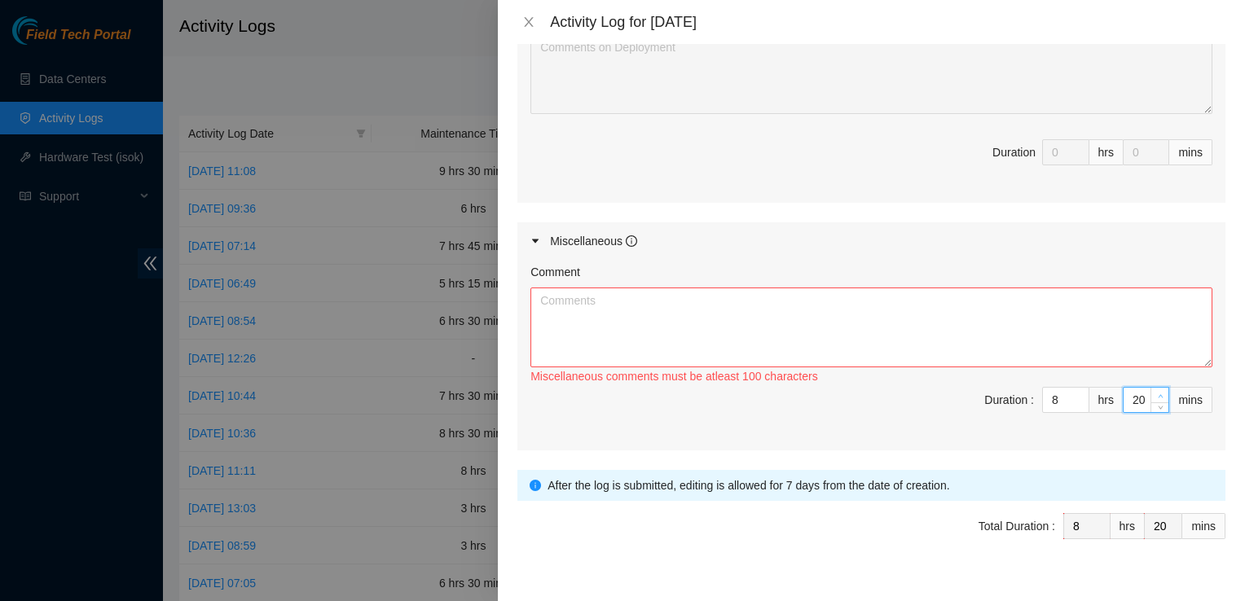
click at [1150, 388] on span "Increase Value" at bounding box center [1159, 395] width 18 height 15
type input "21"
click at [1150, 388] on span "Increase Value" at bounding box center [1159, 395] width 18 height 15
type input "22"
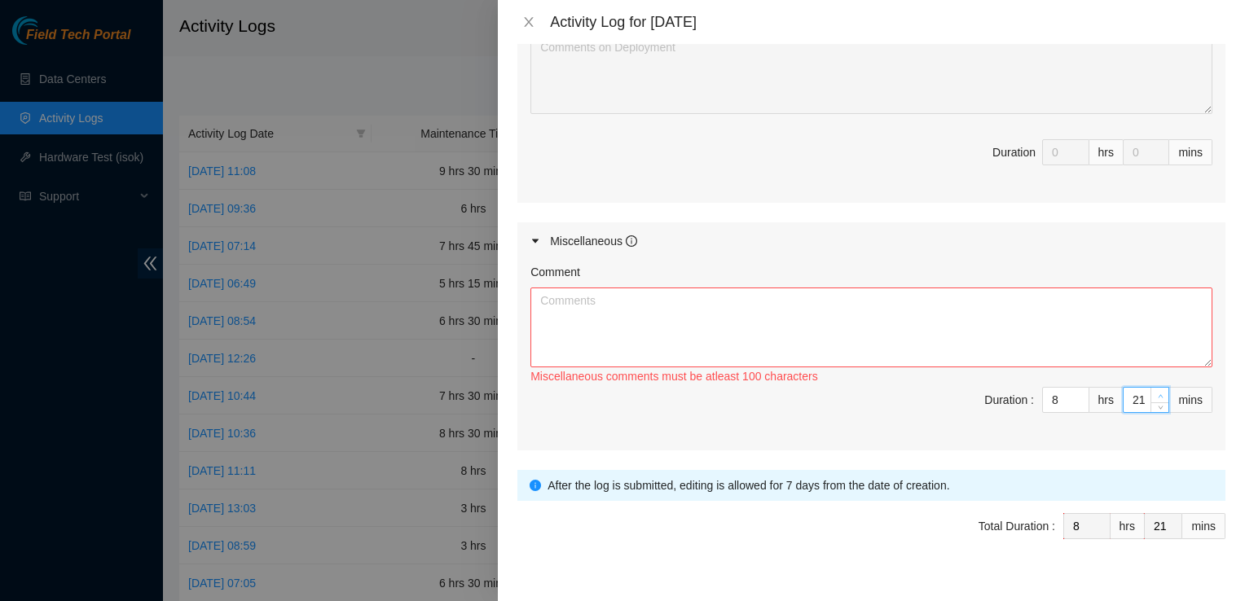
type input "22"
click at [1150, 388] on span "Increase Value" at bounding box center [1159, 395] width 18 height 15
type input "23"
click at [1150, 388] on span "Increase Value" at bounding box center [1159, 395] width 18 height 15
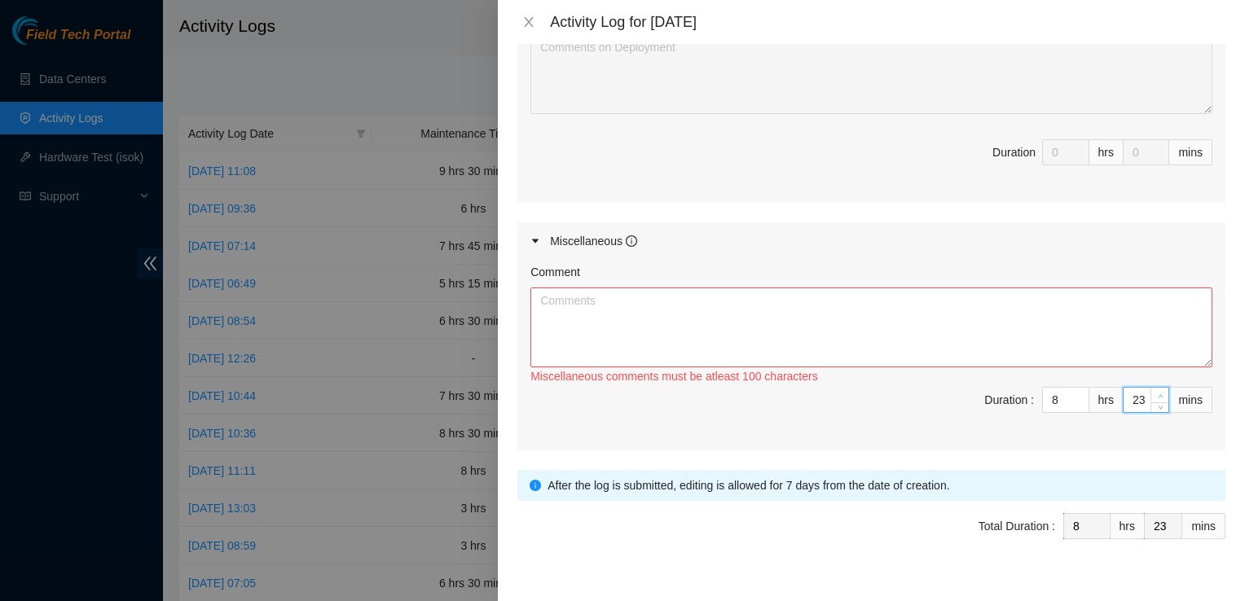
type input "24"
click at [1150, 388] on span "Increase Value" at bounding box center [1159, 395] width 18 height 15
type input "25"
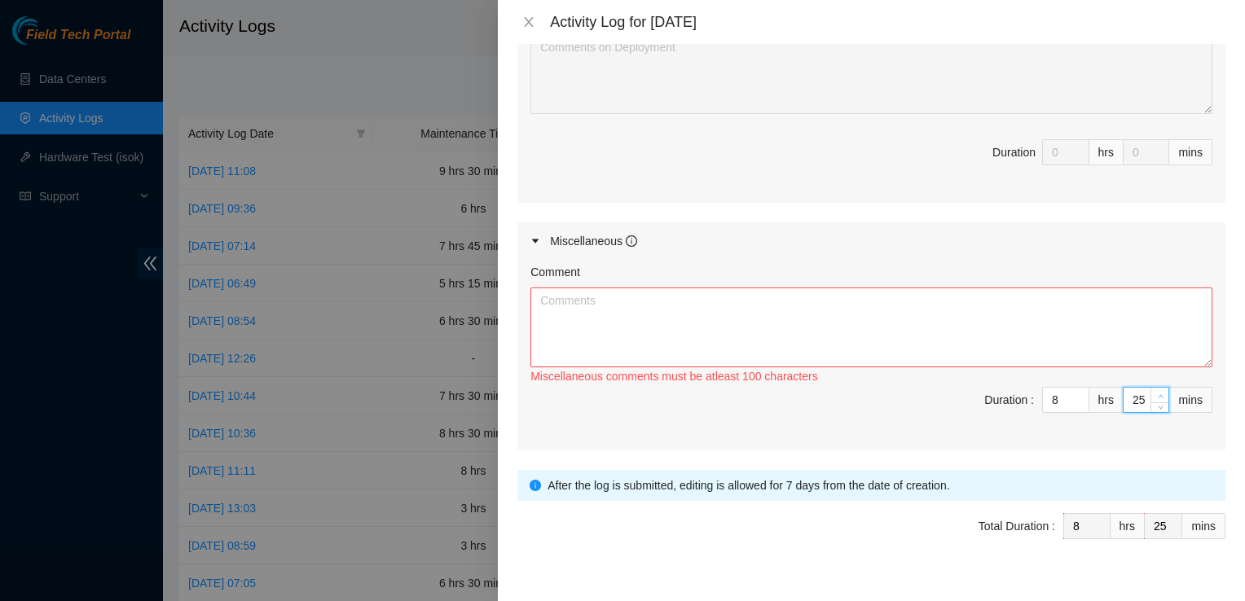
click at [1150, 388] on span "Increase Value" at bounding box center [1159, 395] width 18 height 15
type input "26"
click at [1150, 388] on span "Increase Value" at bounding box center [1159, 395] width 18 height 15
type input "27"
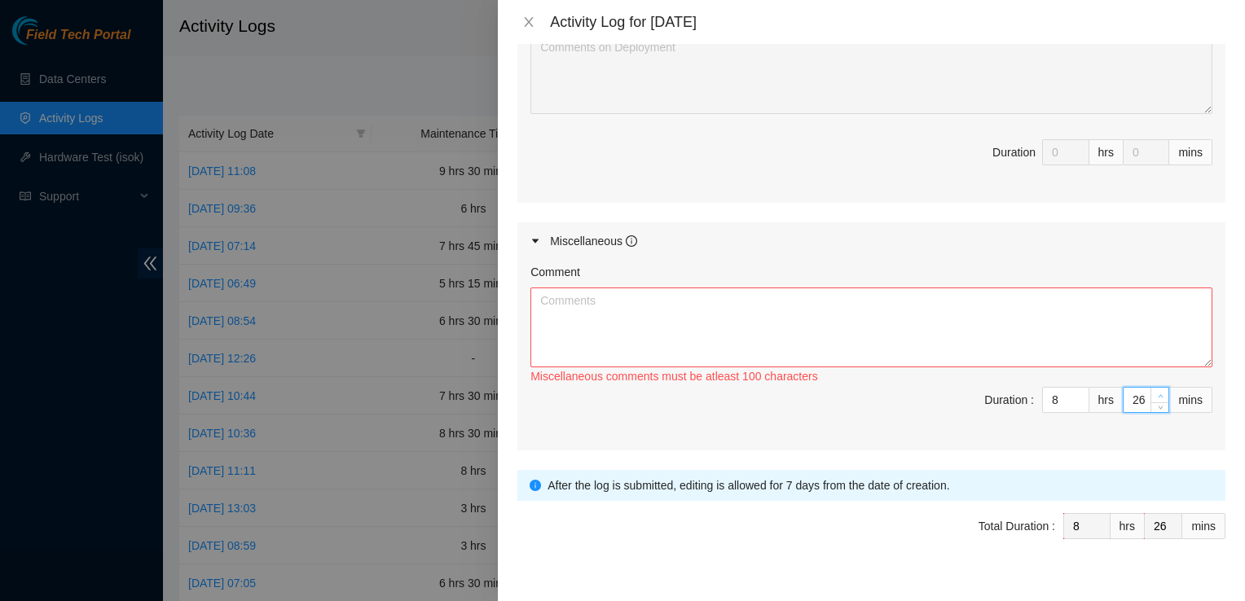
type input "27"
click at [1150, 388] on span "Increase Value" at bounding box center [1159, 395] width 18 height 15
type input "28"
click at [1150, 388] on span "Increase Value" at bounding box center [1159, 395] width 18 height 15
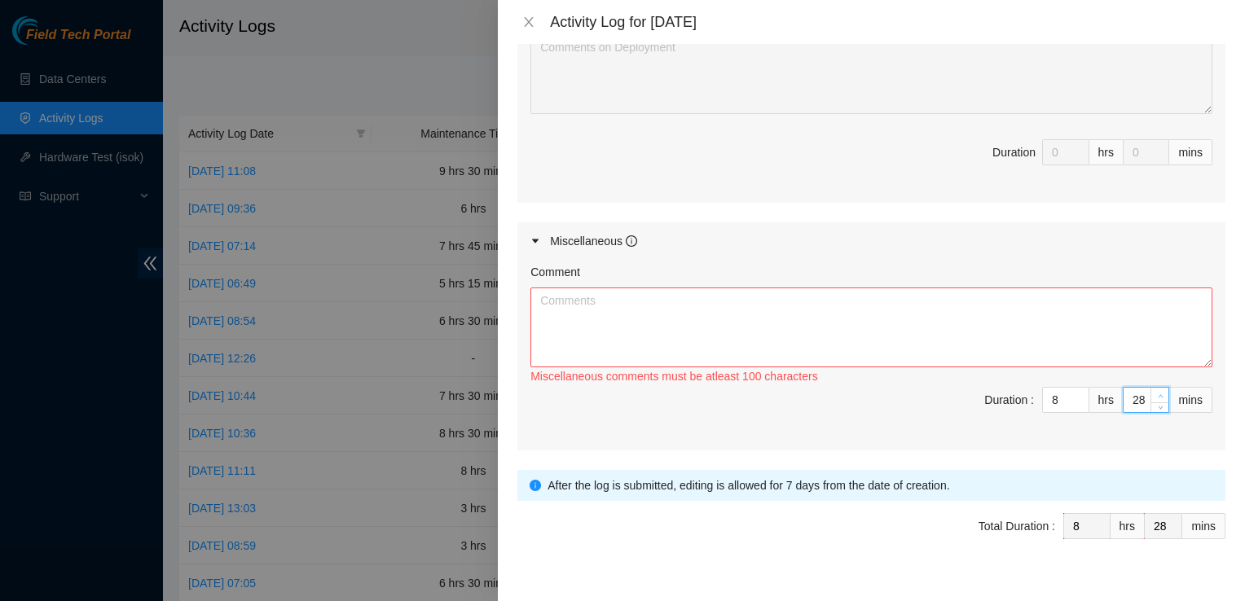
type input "29"
click at [1150, 388] on span "Increase Value" at bounding box center [1159, 395] width 18 height 15
type input "30"
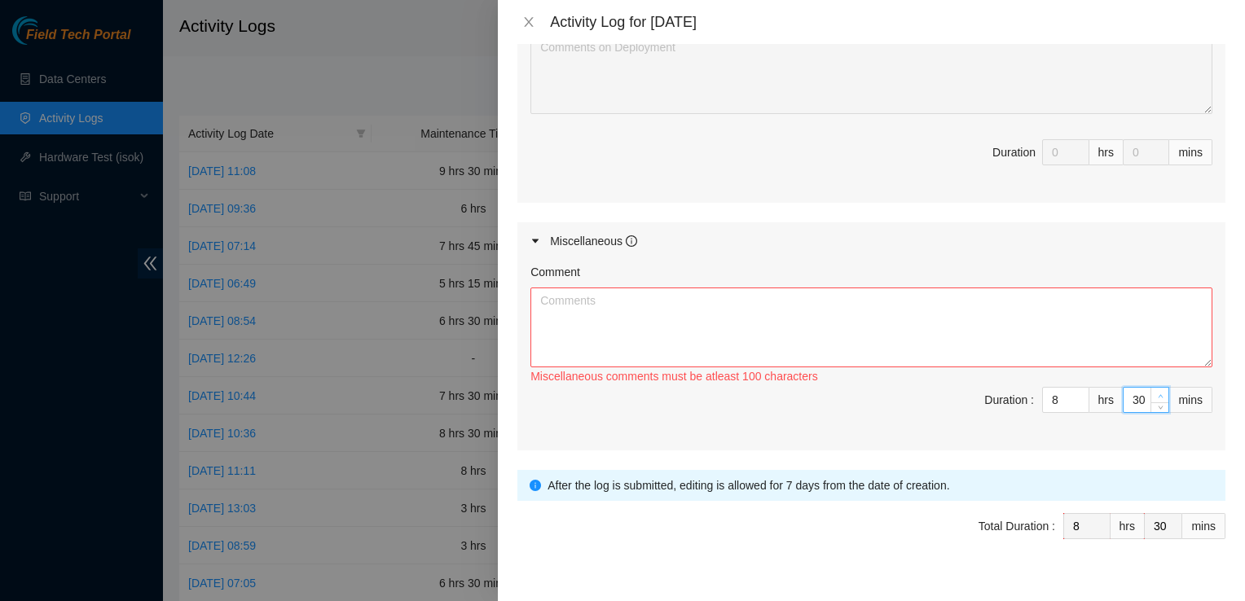
click at [1150, 388] on span "Increase Value" at bounding box center [1159, 395] width 18 height 15
click at [1075, 291] on textarea "Comment" at bounding box center [871, 328] width 682 height 80
click at [790, 289] on textarea "Comment" at bounding box center [871, 328] width 682 height 80
click at [795, 564] on div "Submit" at bounding box center [871, 577] width 708 height 26
click at [724, 288] on textarea "@ QTS Audited racks" at bounding box center [871, 328] width 682 height 80
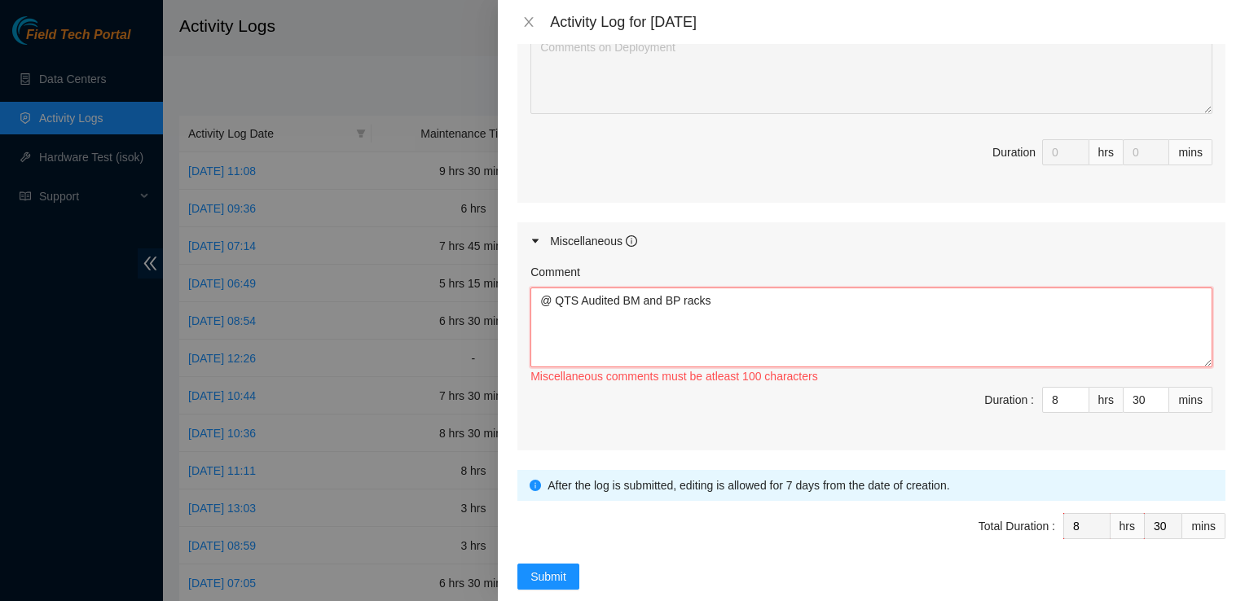
click at [790, 288] on textarea "@ QTS Audited BM and BP racks" at bounding box center [871, 328] width 682 height 80
click at [1157, 222] on div "Miscellaneous" at bounding box center [871, 240] width 708 height 37
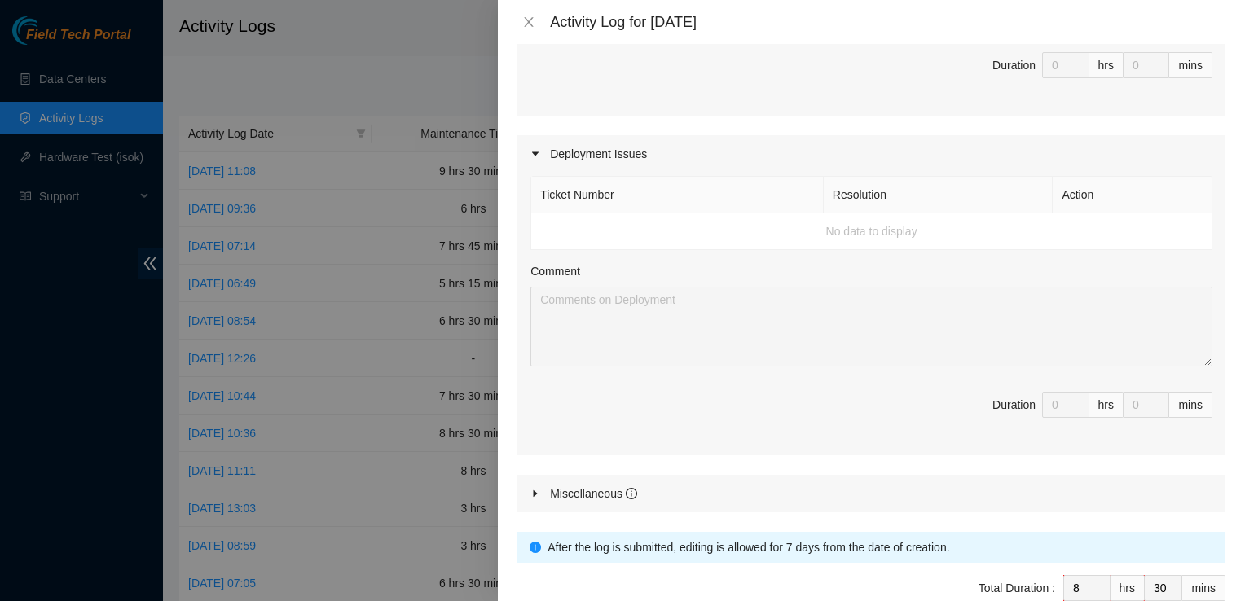
scroll to position [549, 0]
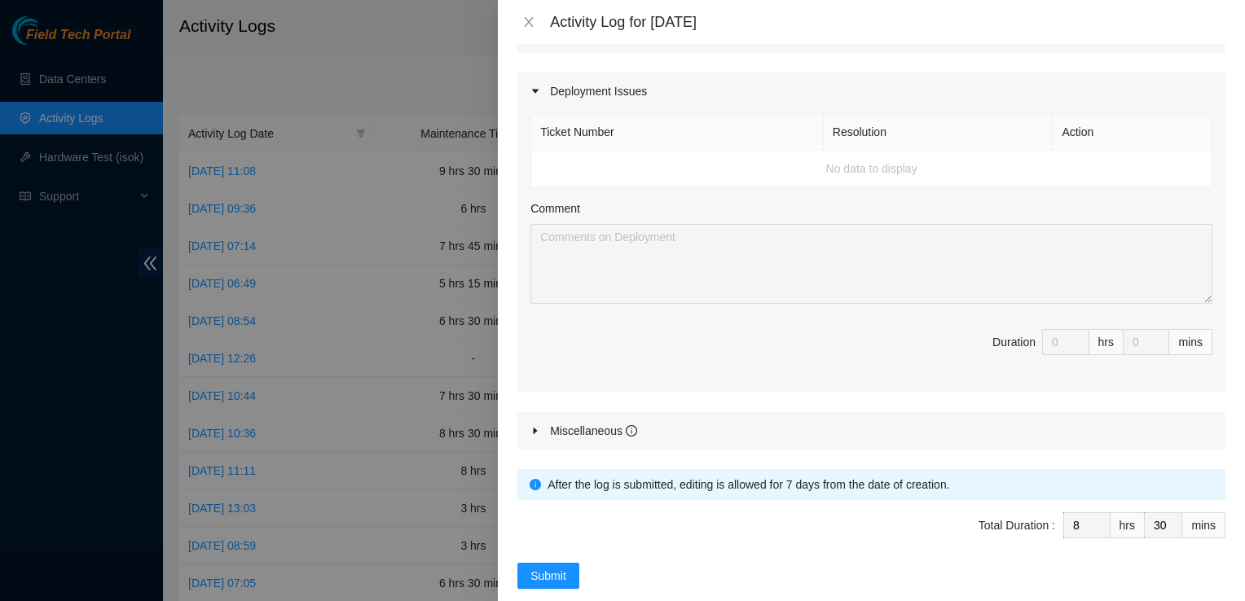
drag, startPoint x: 532, startPoint y: 403, endPoint x: 495, endPoint y: 389, distance: 38.9
click at [534, 426] on icon "caret-right" at bounding box center [535, 431] width 10 height 10
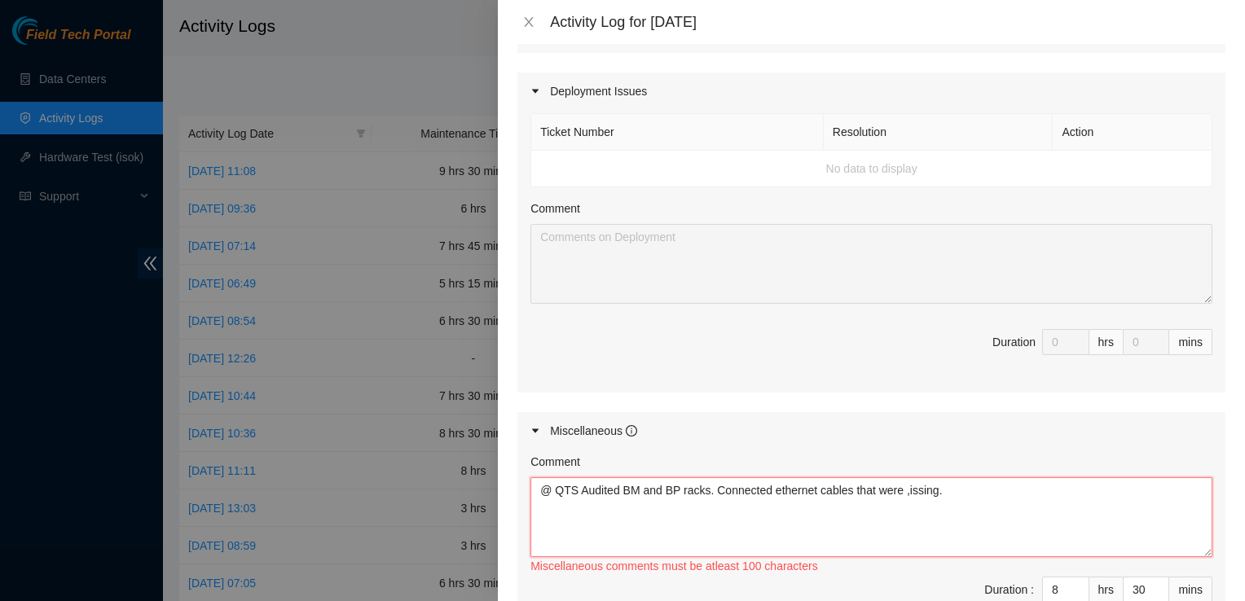
click at [903, 477] on textarea "@ QTS Audited BM and BP racks. Connected ethernet cables that were ,issing." at bounding box center [871, 517] width 682 height 80
click at [1017, 477] on textarea "@ QTS Audited BM and BP racks. Connected ethernet cables that were missing." at bounding box center [871, 517] width 682 height 80
click at [1023, 477] on textarea "@ QTS Audited BM and BP racks. Connected ethernet cables that were missing. Doc…" at bounding box center [871, 517] width 682 height 80
click at [765, 477] on textarea "@ QTS Audited BM and BP racks. Connected ethernet cables that were missing. Doc…" at bounding box center [871, 517] width 682 height 80
click at [756, 492] on textarea "@ QTS Audited BM and BP racks. Connected ethernet cables that were missing. Doc…" at bounding box center [871, 517] width 682 height 80
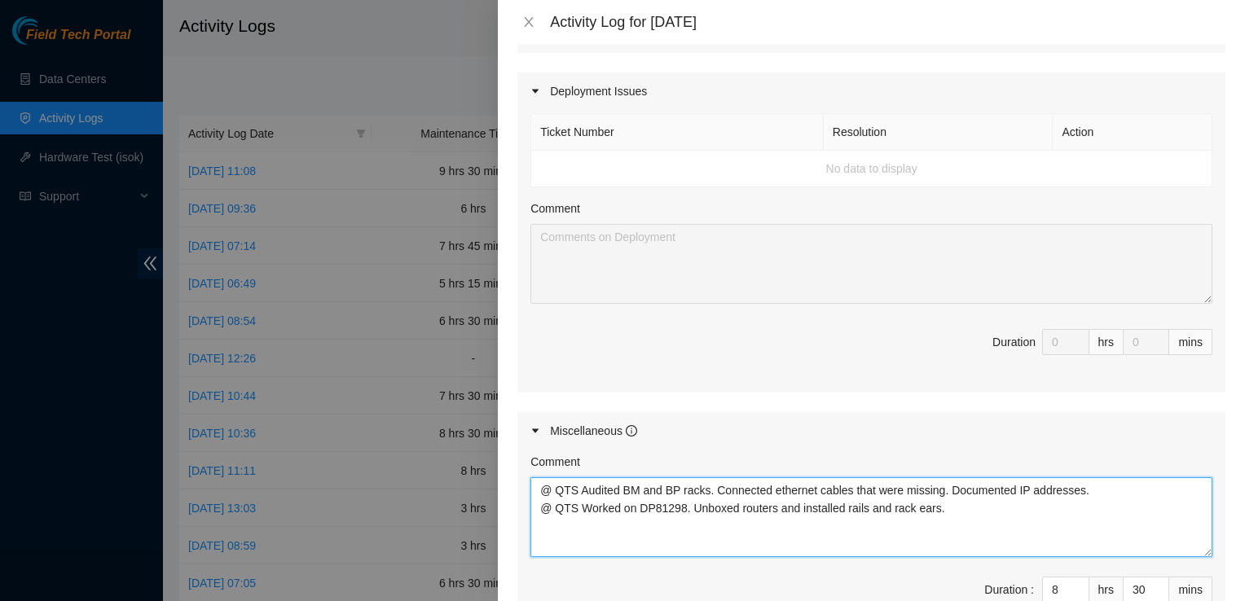
click at [685, 486] on textarea "@ QTS Audited BM and BP racks. Connected ethernet cables that were missing. Doc…" at bounding box center [871, 517] width 682 height 80
click at [763, 517] on textarea "@ QTS Audited BM and BP racks. Connected ethernet cables that were missing. Doc…" at bounding box center [871, 517] width 682 height 80
click at [1074, 483] on textarea "@ QTS Audited BM and BP racks. Connected ethernet cables that were missing. Doc…" at bounding box center [871, 517] width 682 height 80
click at [772, 484] on textarea "@ QTS Audited BM and BP racks. Connected ethernet cables that were missing. Doc…" at bounding box center [871, 517] width 682 height 80
click at [686, 516] on textarea "@ QTS Audited BM and BP racks. Connected ethernet cables that were missing. Doc…" at bounding box center [871, 517] width 682 height 80
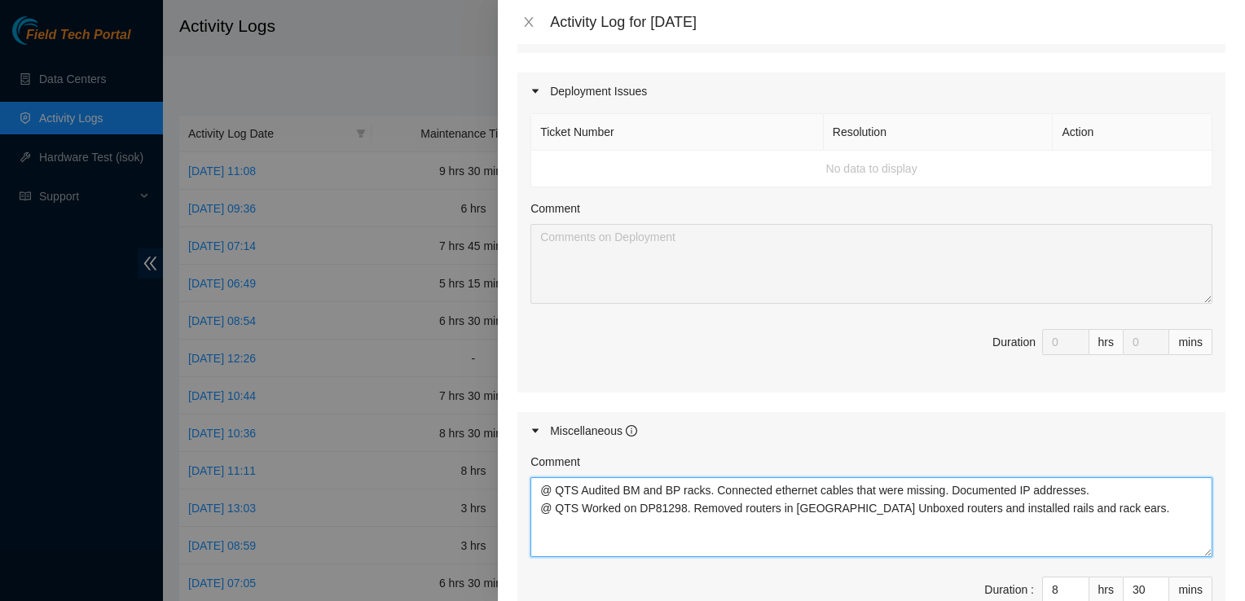
click at [1088, 484] on textarea "@ QTS Audited BM and BP racks. Connected ethernet cables that were missing. Doc…" at bounding box center [871, 517] width 682 height 80
paste textarea "removal of all the old switches and associated cabling,including the uplinks co…"
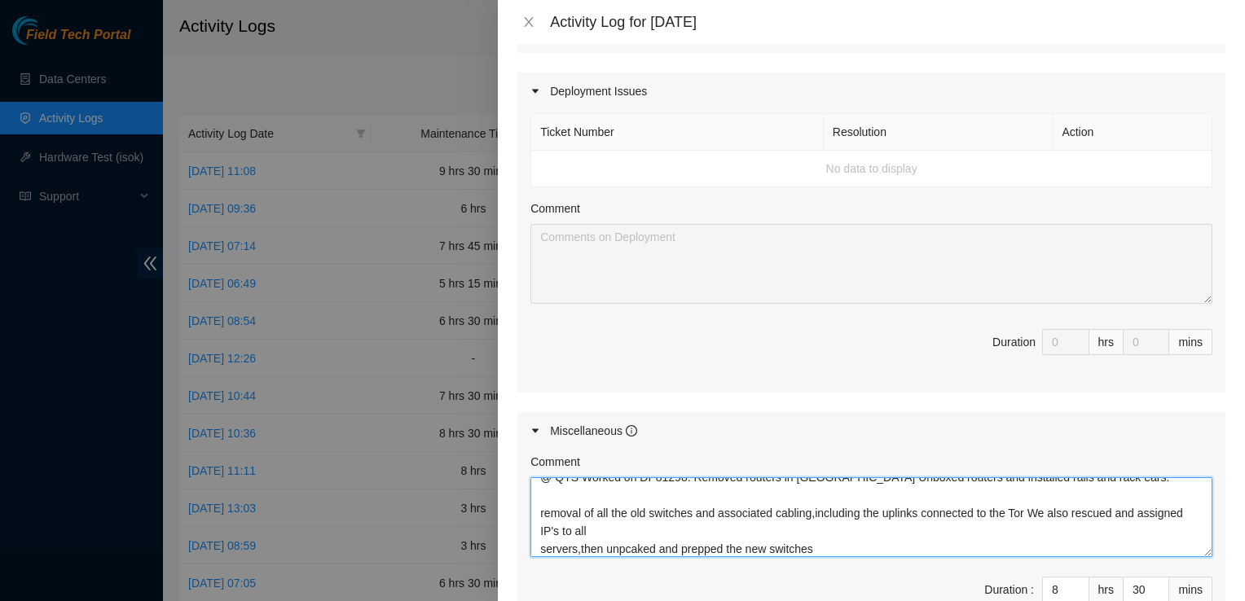
scroll to position [0, 0]
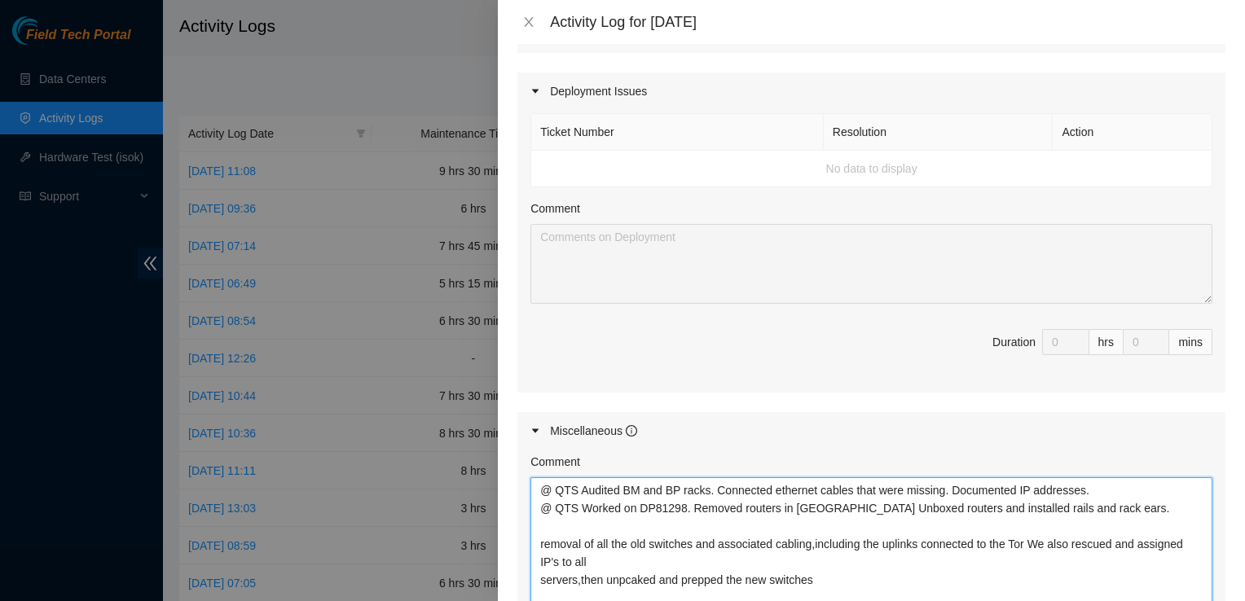
drag, startPoint x: 1197, startPoint y: 528, endPoint x: 1193, endPoint y: 612, distance: 84.0
click at [1193, 601] on html "Field Tech Portal Data Centers Activity Logs Hardware Test (isok) Support Activ…" at bounding box center [622, 300] width 1245 height 601
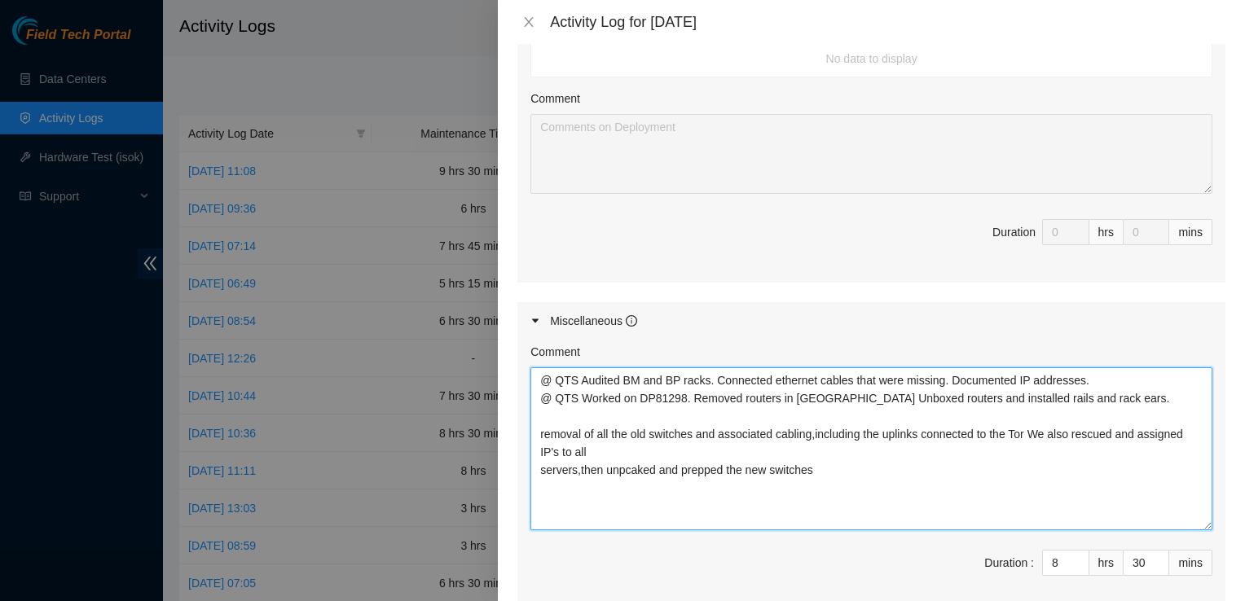
scroll to position [660, 0]
drag, startPoint x: 737, startPoint y: 372, endPoint x: 787, endPoint y: 376, distance: 50.7
click at [787, 376] on textarea "@ QTS Audited BM and BP racks. Connected ethernet cables that were missing. Doc…" at bounding box center [871, 448] width 682 height 163
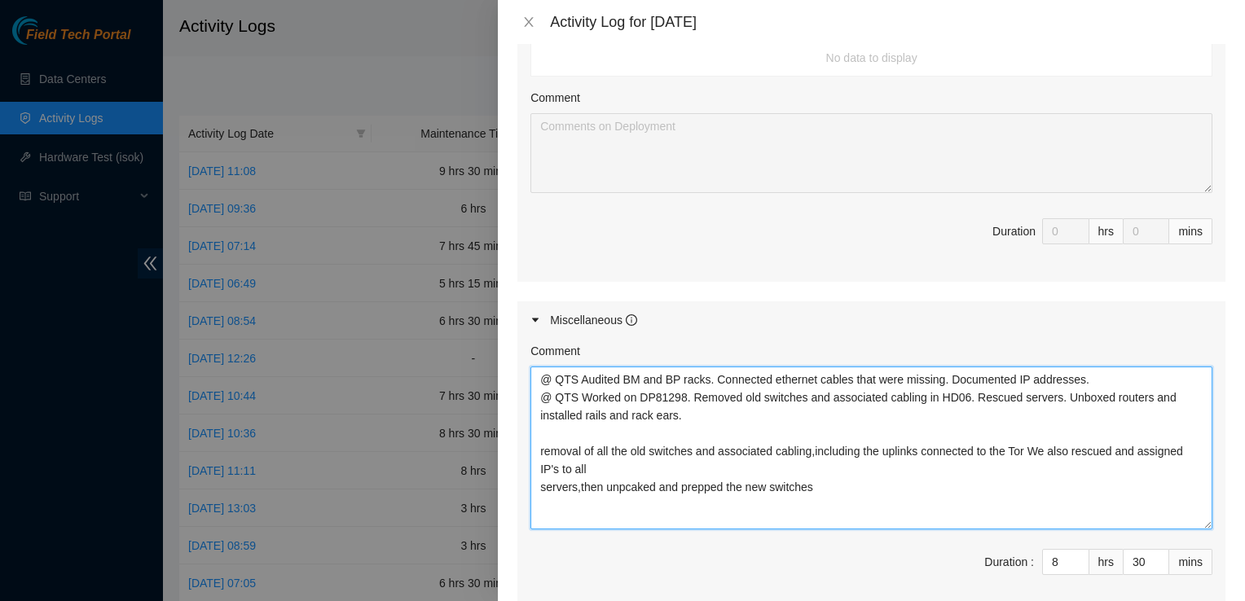
click at [1134, 373] on textarea "@ QTS Audited BM and BP racks. Connected ethernet cables that were missing. Doc…" at bounding box center [871, 448] width 682 height 163
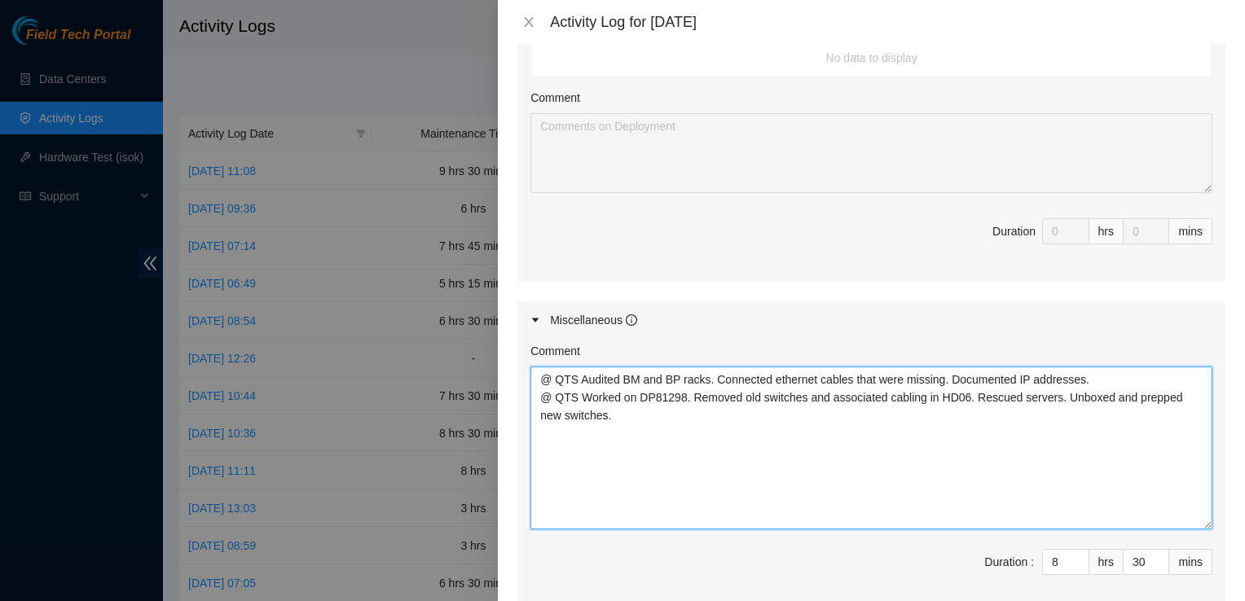
drag, startPoint x: 832, startPoint y: 393, endPoint x: 499, endPoint y: 306, distance: 344.5
click at [499, 306] on div "Note: This activity log is for informational purposes only. You will not be pai…" at bounding box center [871, 322] width 747 height 557
type textarea "@ QTS Audited BM and BP racks. Connected ethernet cables that were missing. Doc…"
